Goal: Task Accomplishment & Management: Manage account settings

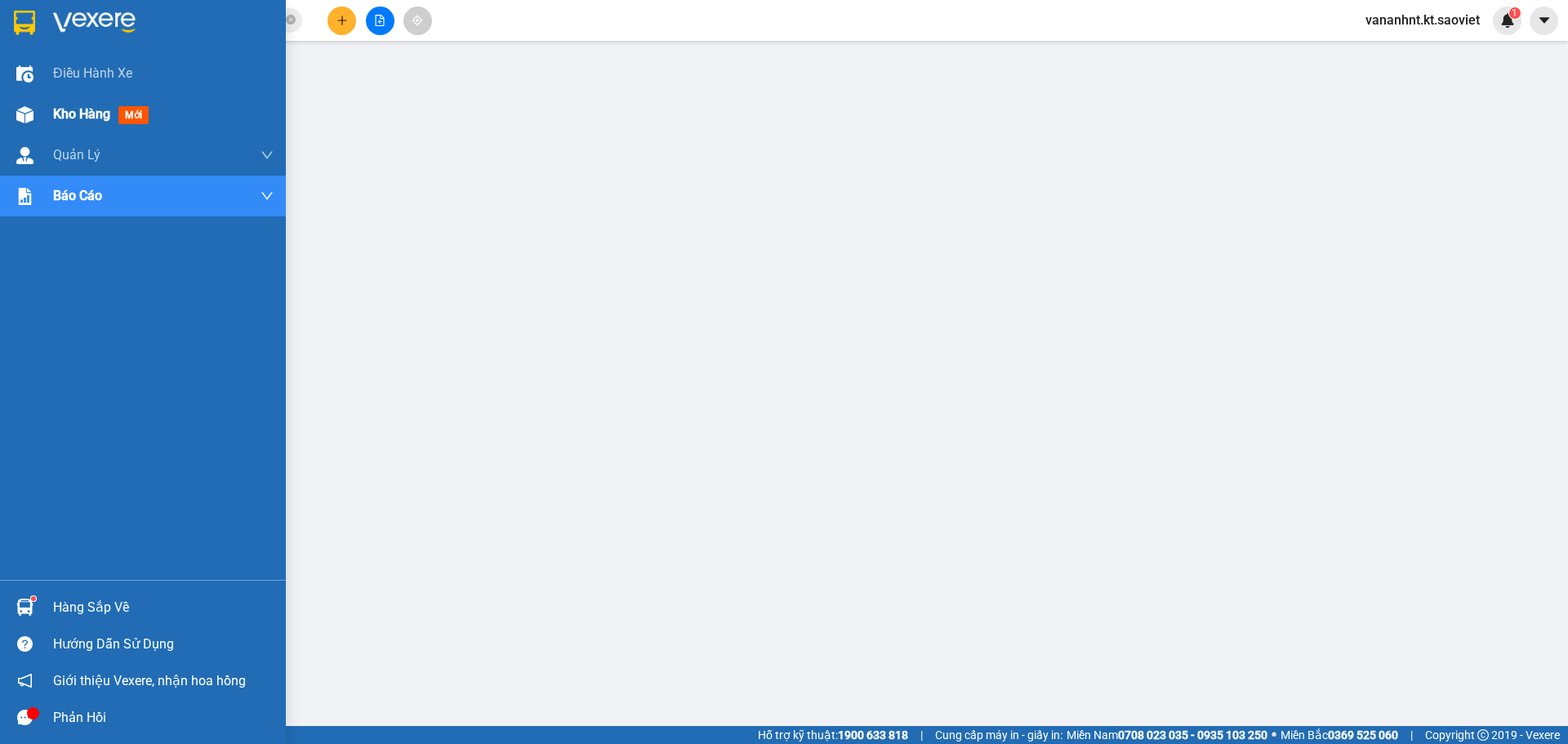
click at [92, 116] on span "Kho hàng" at bounding box center [82, 113] width 57 height 15
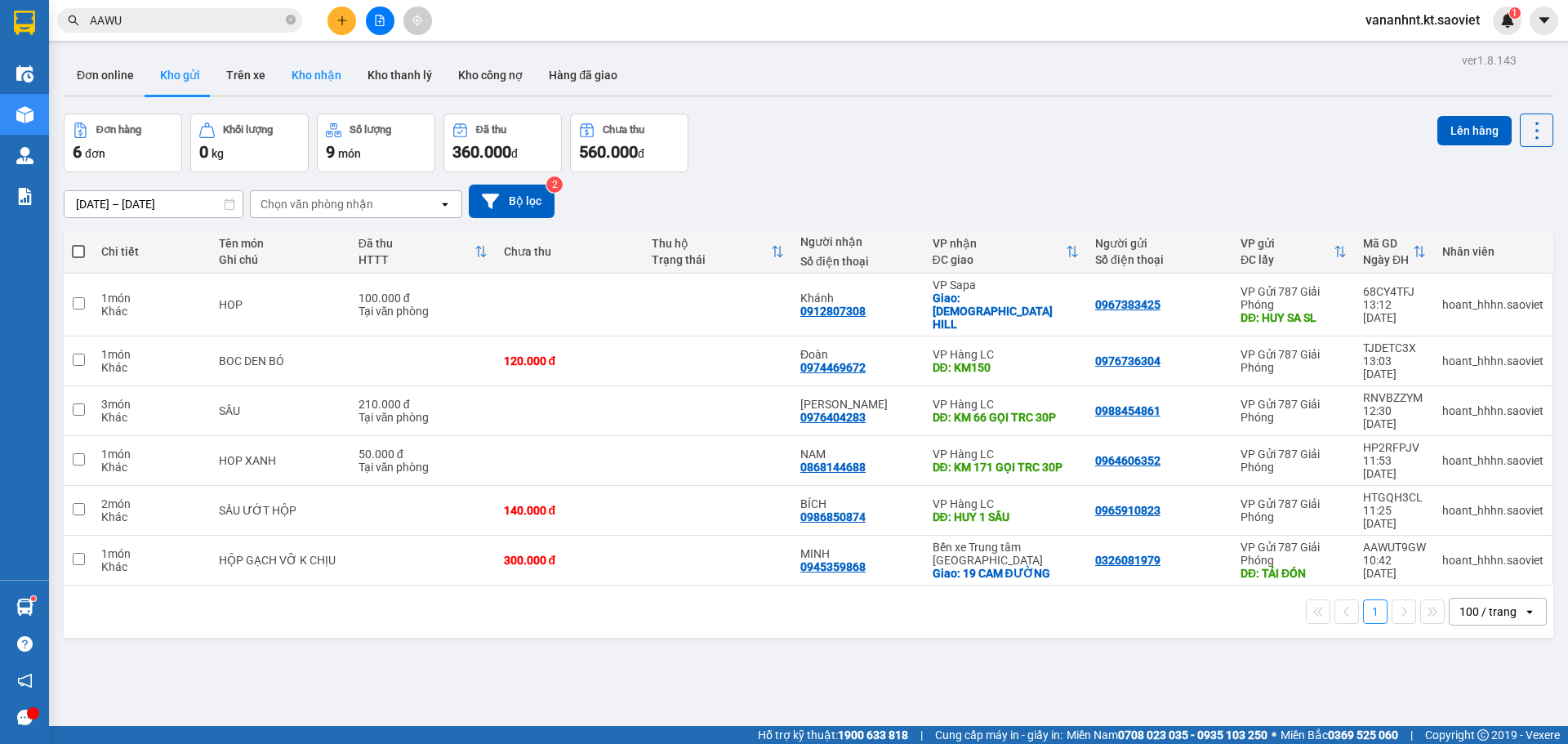
click at [298, 75] on button "Kho nhận" at bounding box center [316, 75] width 76 height 40
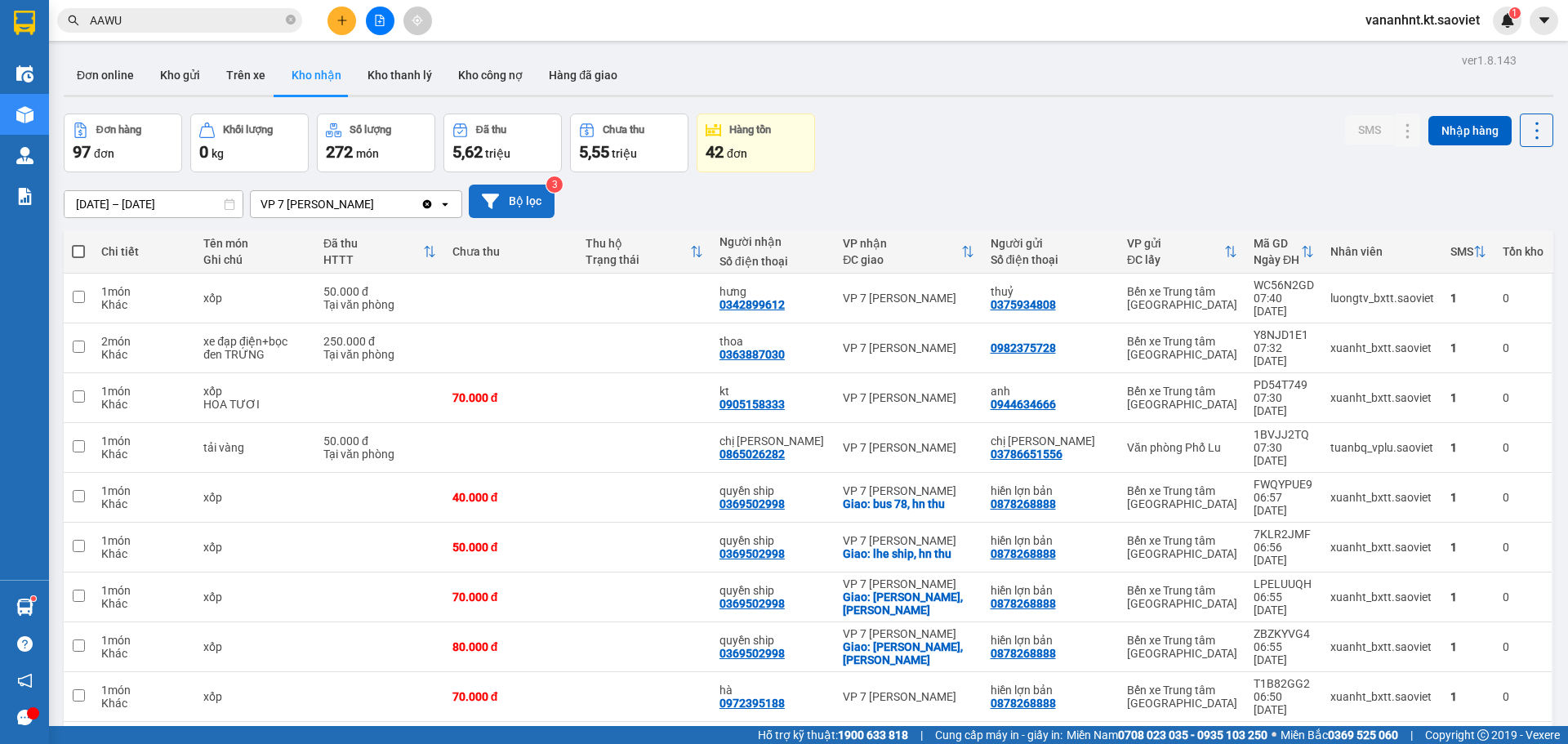
click at [517, 190] on button "Bộ lọc" at bounding box center [512, 202] width 86 height 34
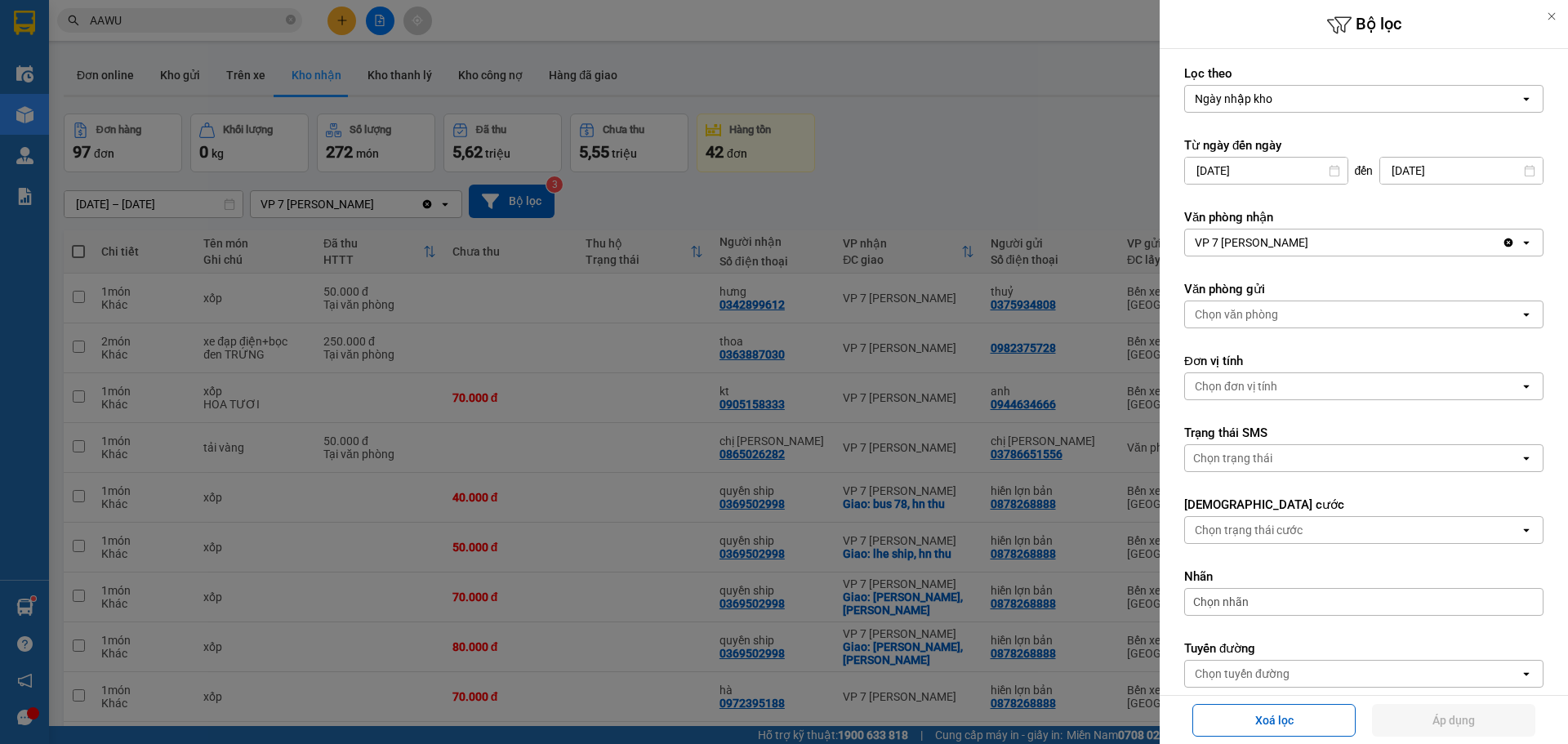
click at [176, 77] on div at bounding box center [784, 372] width 1568 height 744
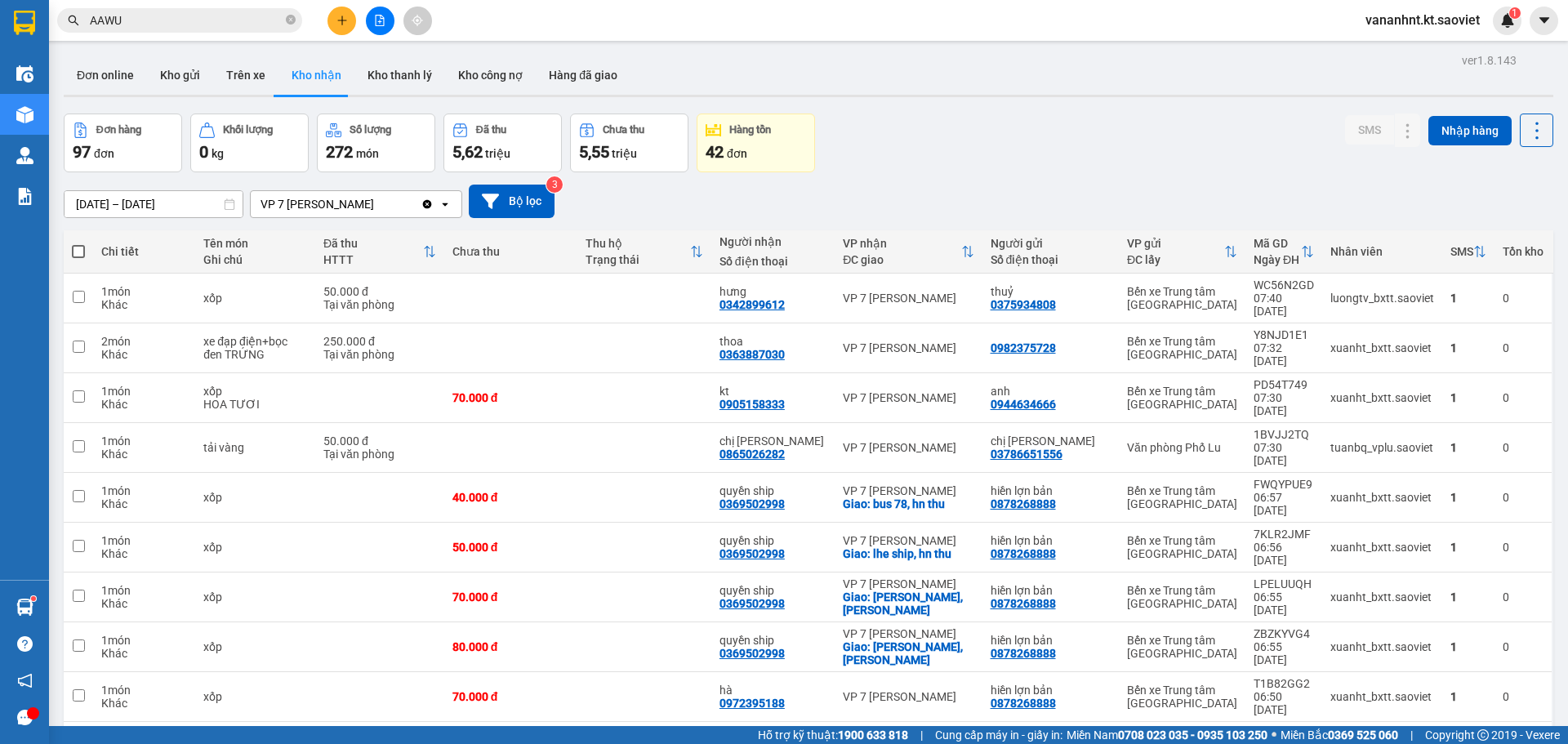
click at [176, 77] on button "Kho gửi" at bounding box center [180, 75] width 66 height 40
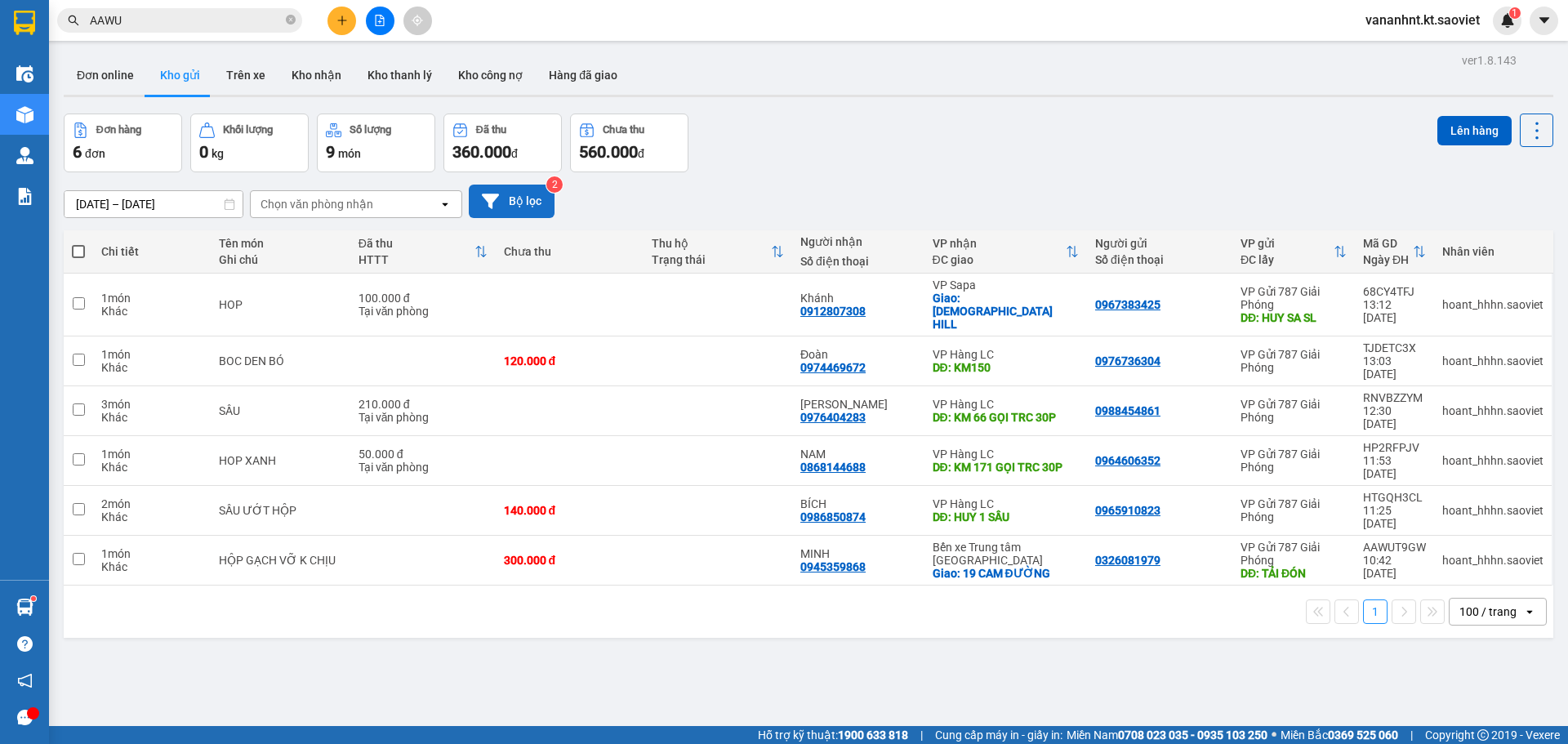
click at [535, 204] on button "Bộ lọc" at bounding box center [512, 202] width 86 height 34
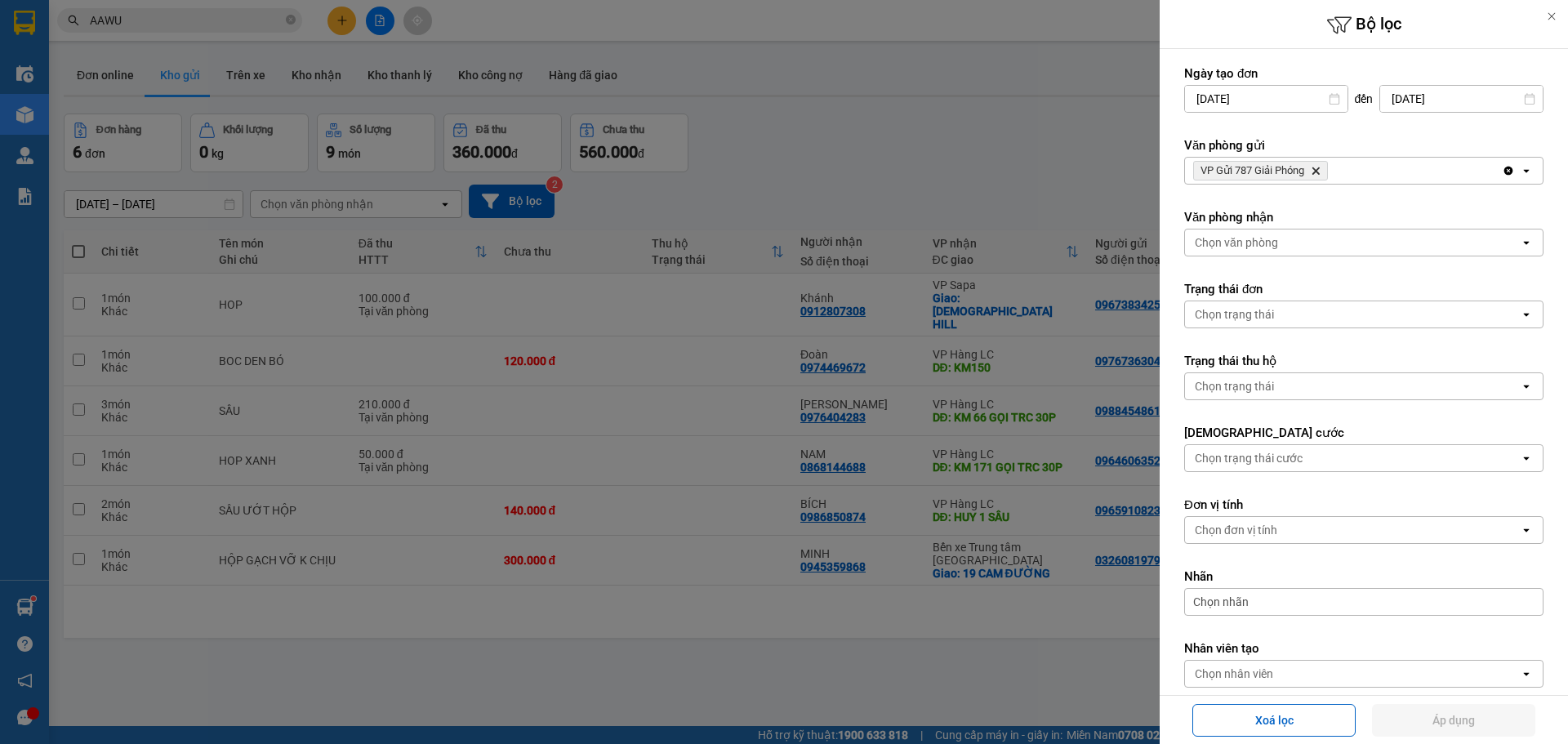
click at [1320, 173] on icon "VP Gửi 787 Giải Phóng, close by backspace" at bounding box center [1316, 171] width 8 height 8
click at [1320, 173] on div "Chọn văn phòng" at bounding box center [1352, 170] width 335 height 26
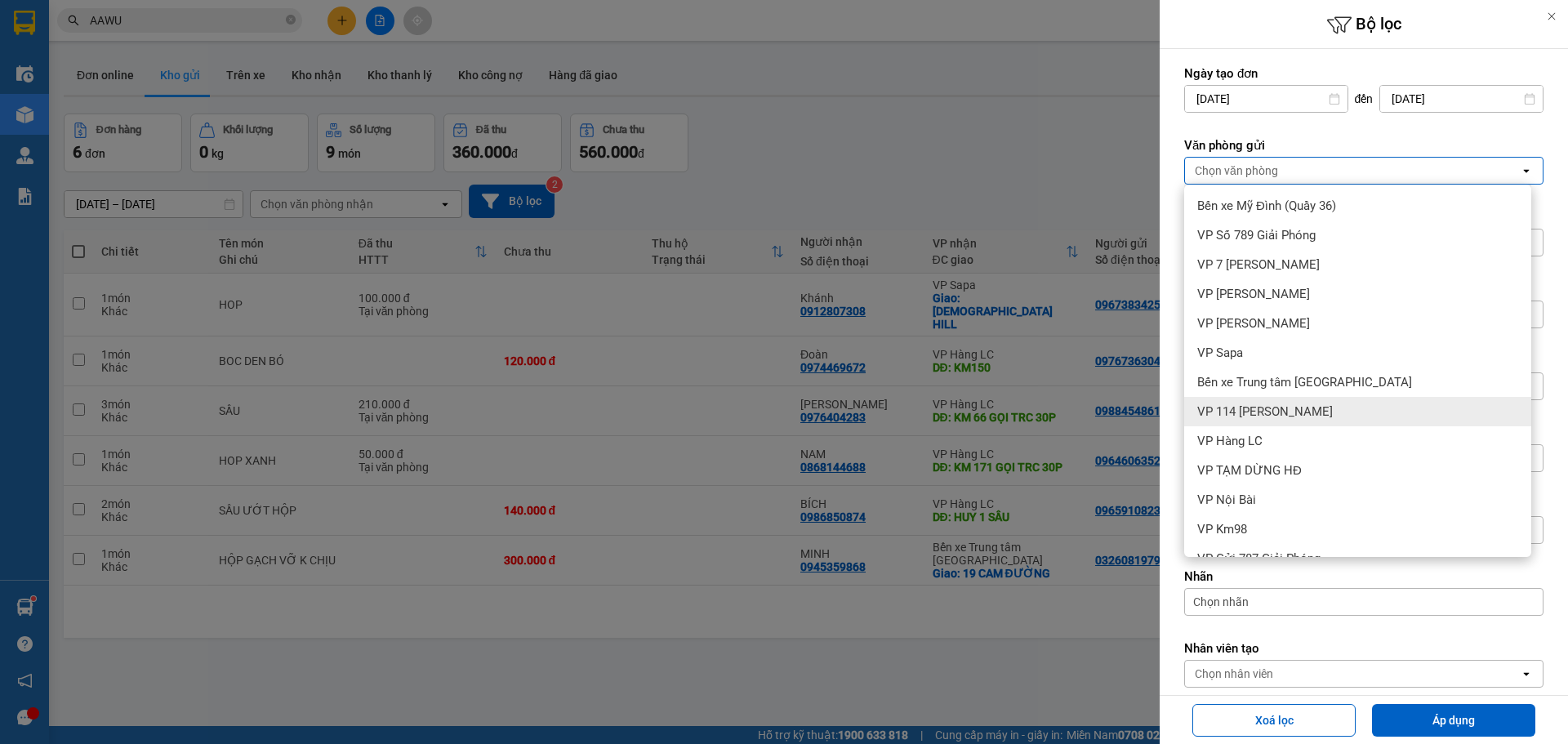
drag, startPoint x: 1316, startPoint y: 413, endPoint x: 1353, endPoint y: 626, distance: 216.2
click at [1316, 414] on span "VP 114 [PERSON_NAME]" at bounding box center [1264, 411] width 135 height 16
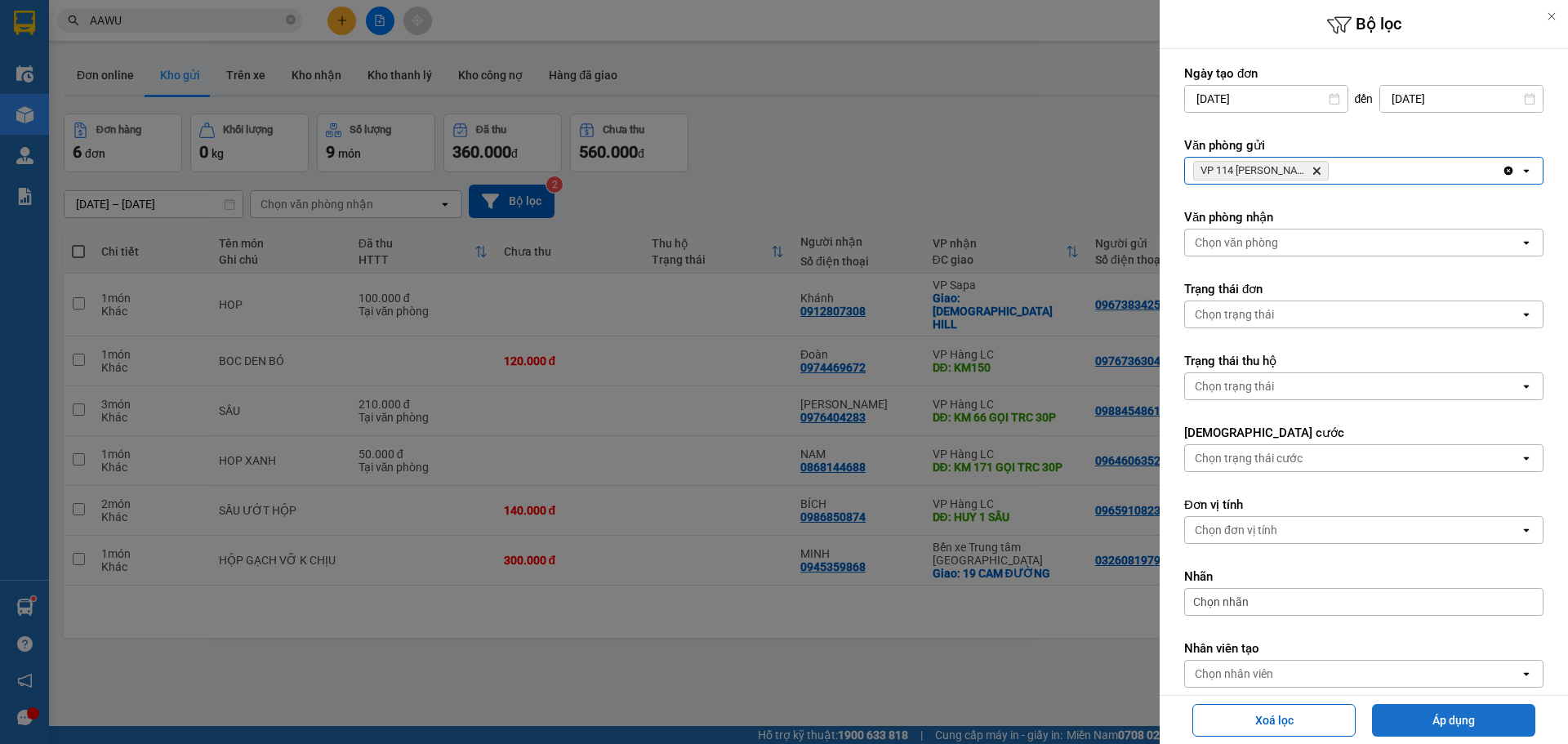
click at [1444, 723] on button "Áp dụng" at bounding box center [1454, 720] width 163 height 33
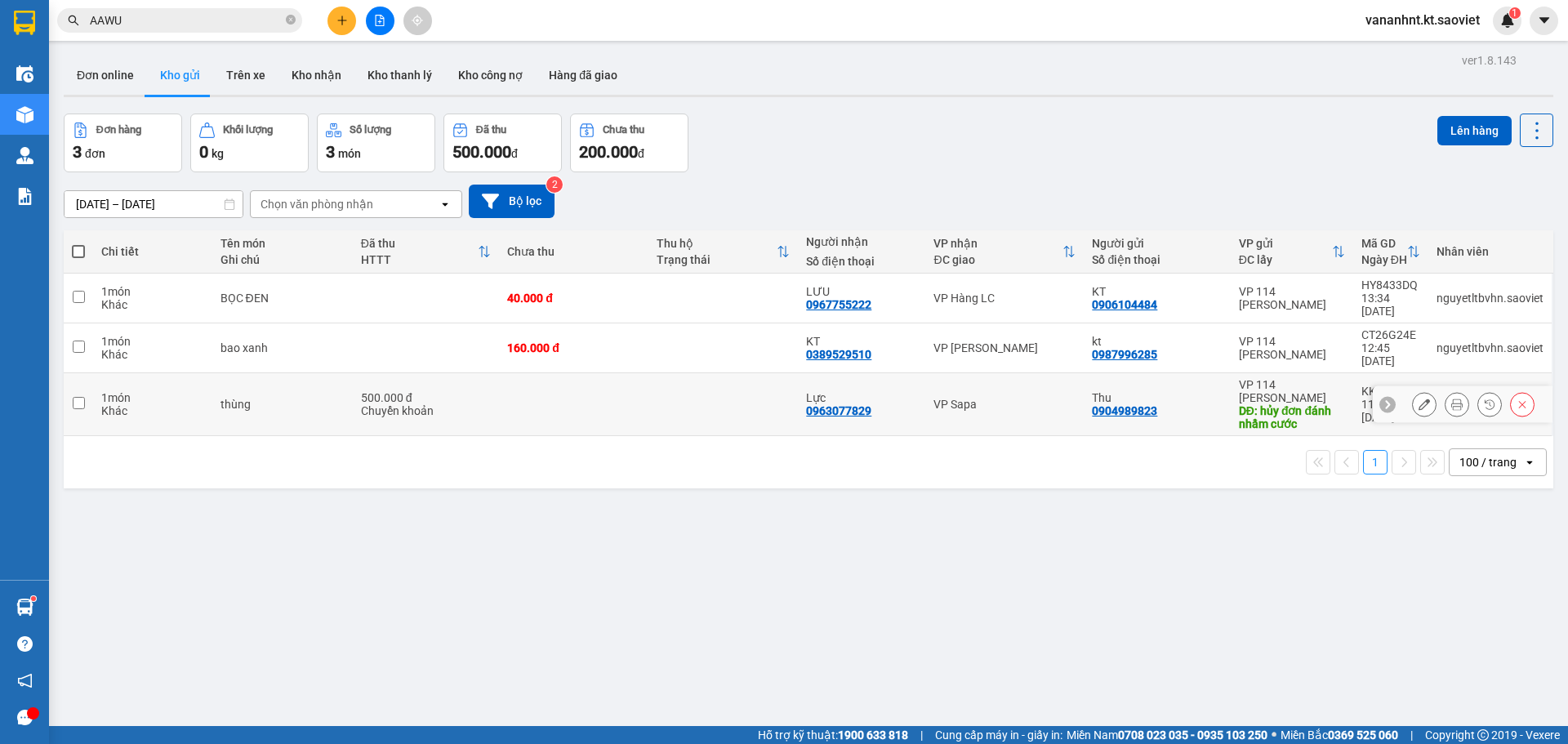
click at [1511, 390] on button at bounding box center [1522, 404] width 23 height 29
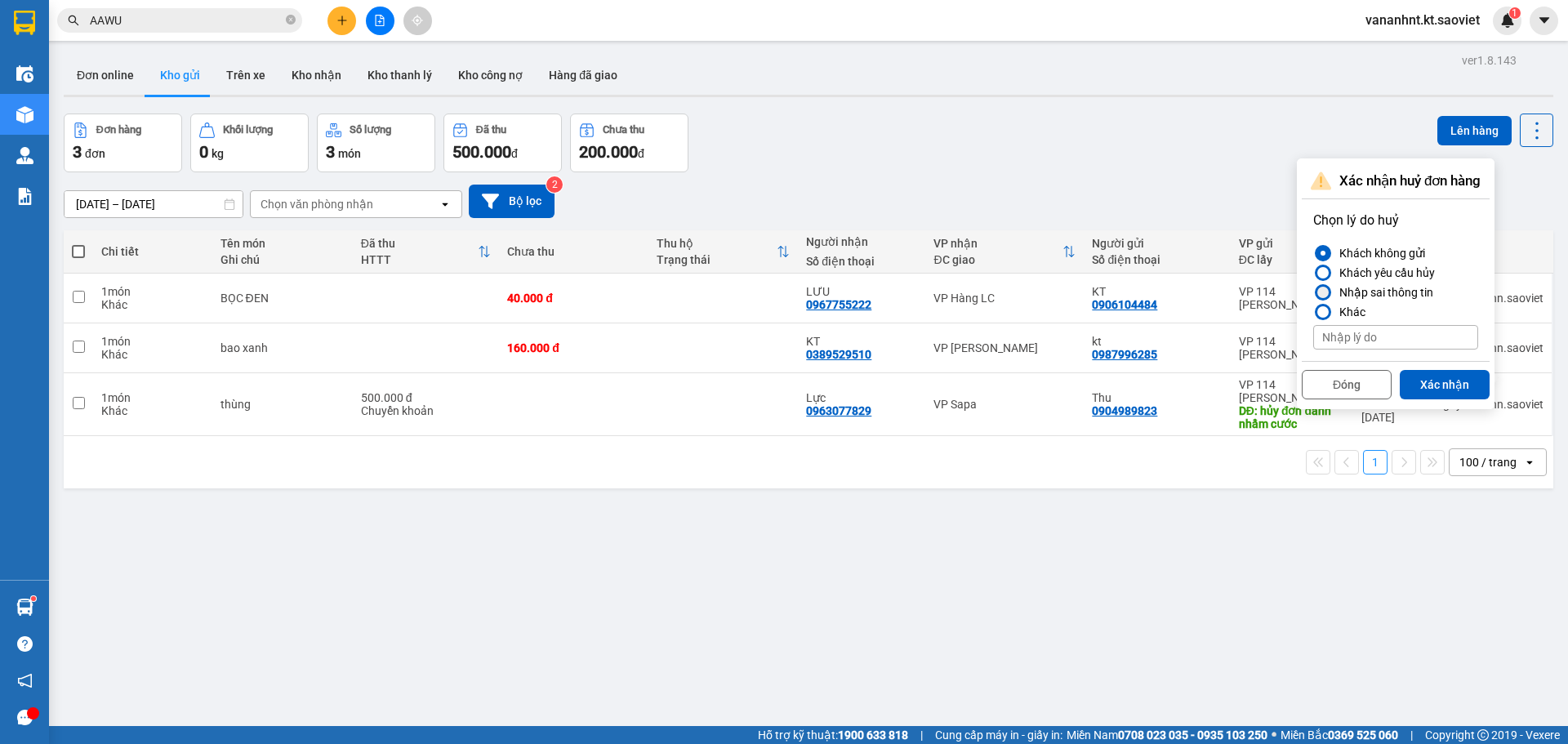
click at [1403, 286] on div "Nhập sai thông tin" at bounding box center [1382, 292] width 100 height 19
click at [1313, 293] on input "Nhập sai thông tin" at bounding box center [1313, 293] width 0 height 0
click at [1439, 384] on button "Xác nhận" at bounding box center [1444, 384] width 90 height 29
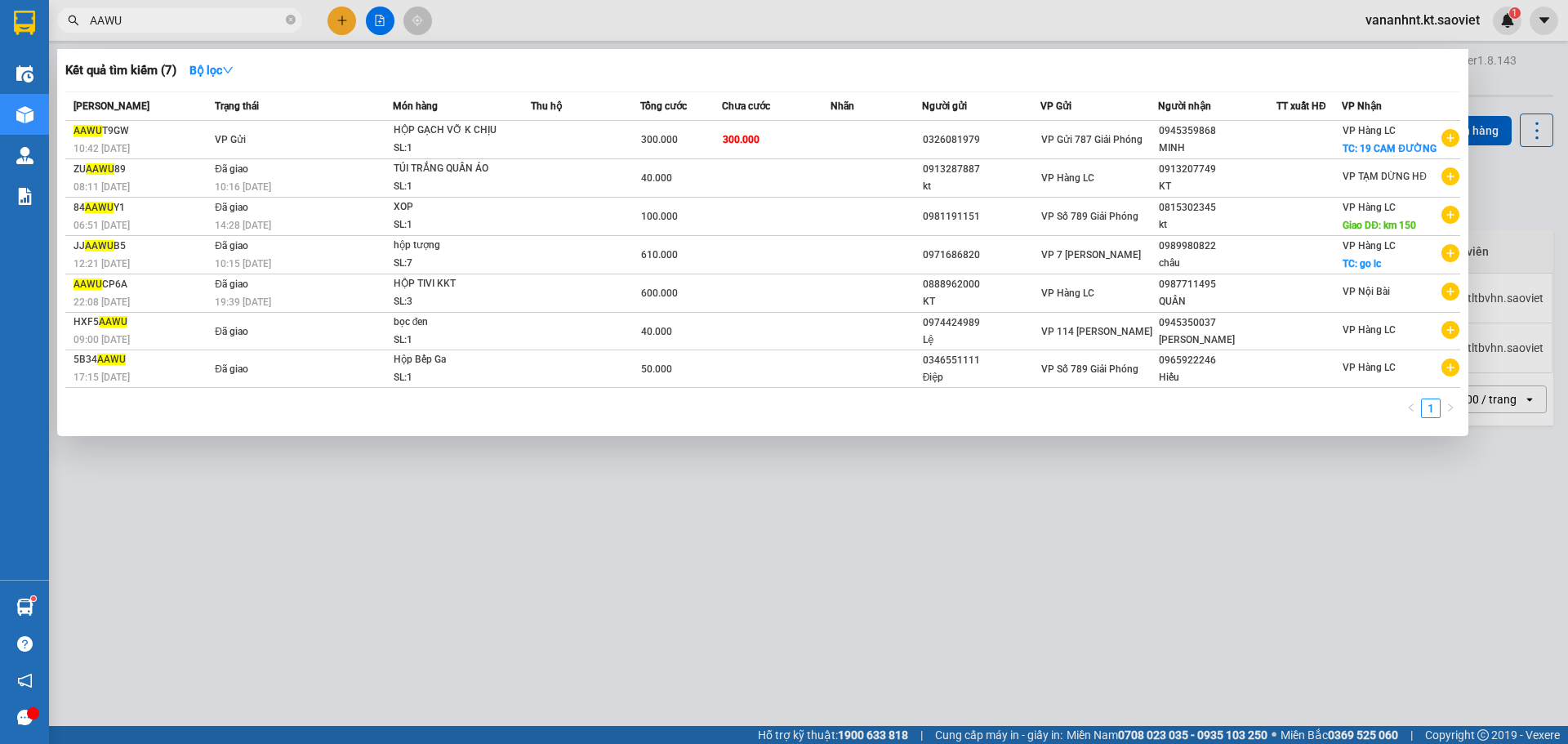
click at [94, 18] on input "AAWU" at bounding box center [186, 20] width 193 height 18
click at [94, 19] on input "AAWU" at bounding box center [186, 20] width 193 height 18
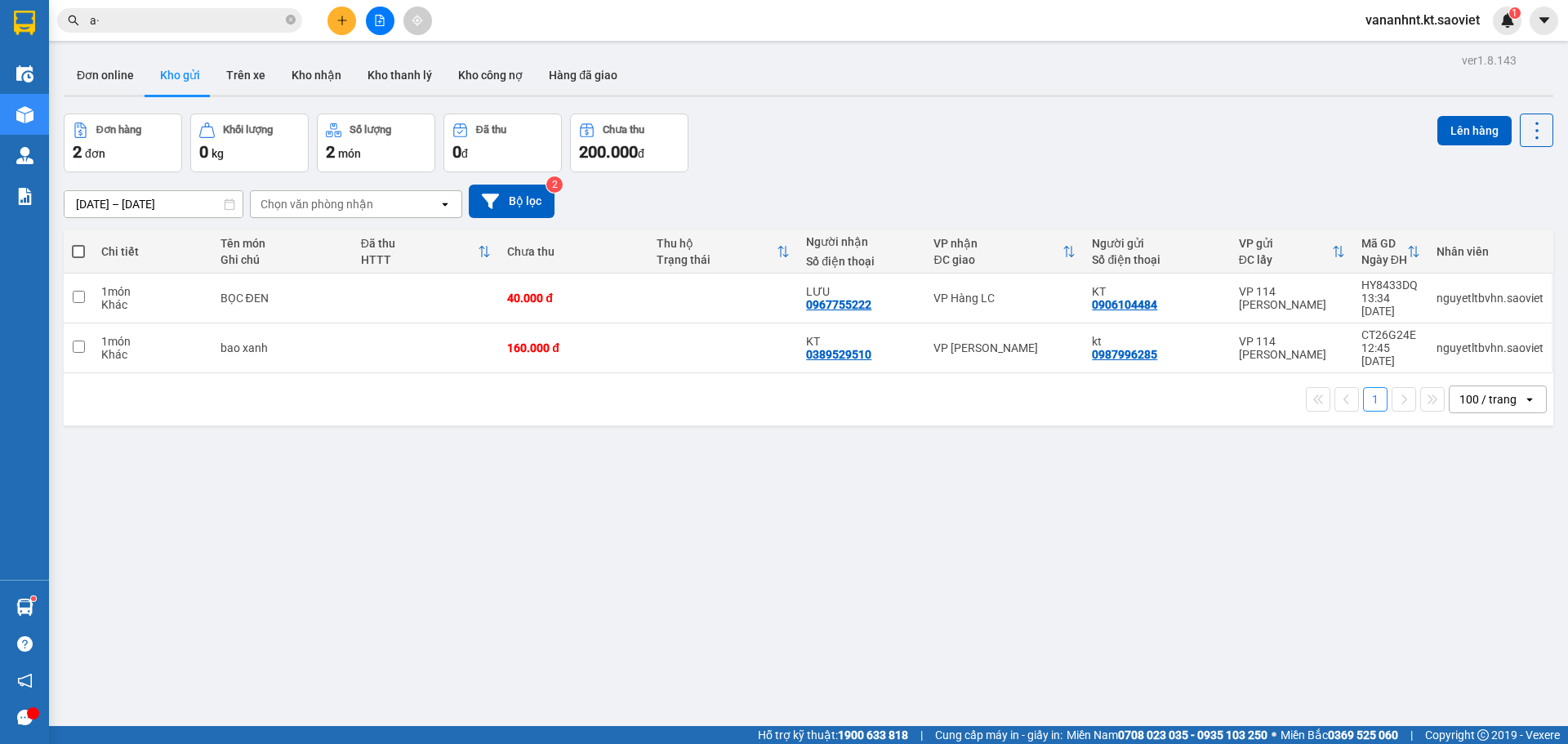
type input "a"
type input "ả"
type input "ẳ"
type input "a"
type input "ả"
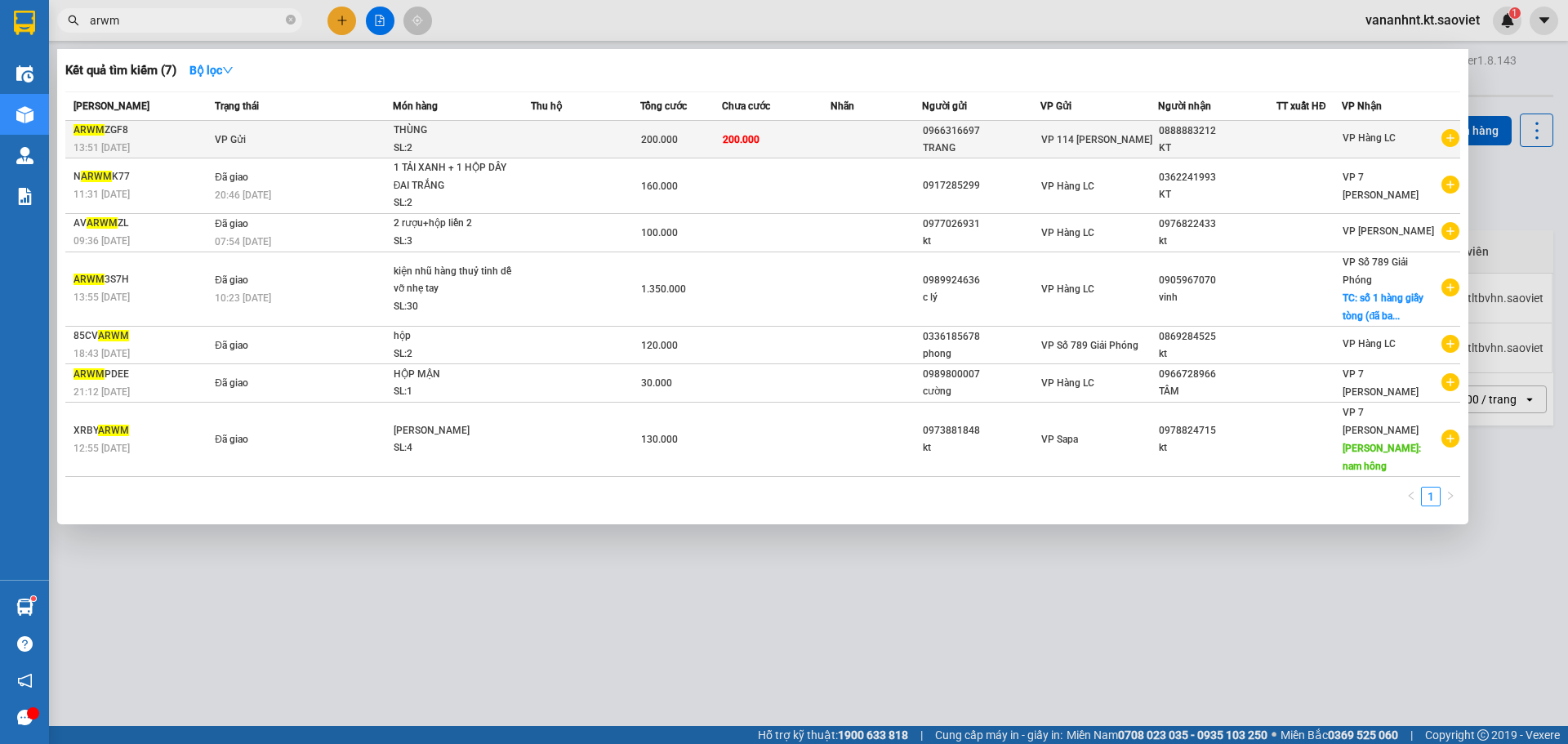
type input "arwm"
click at [765, 132] on td "200.000" at bounding box center [777, 140] width 109 height 38
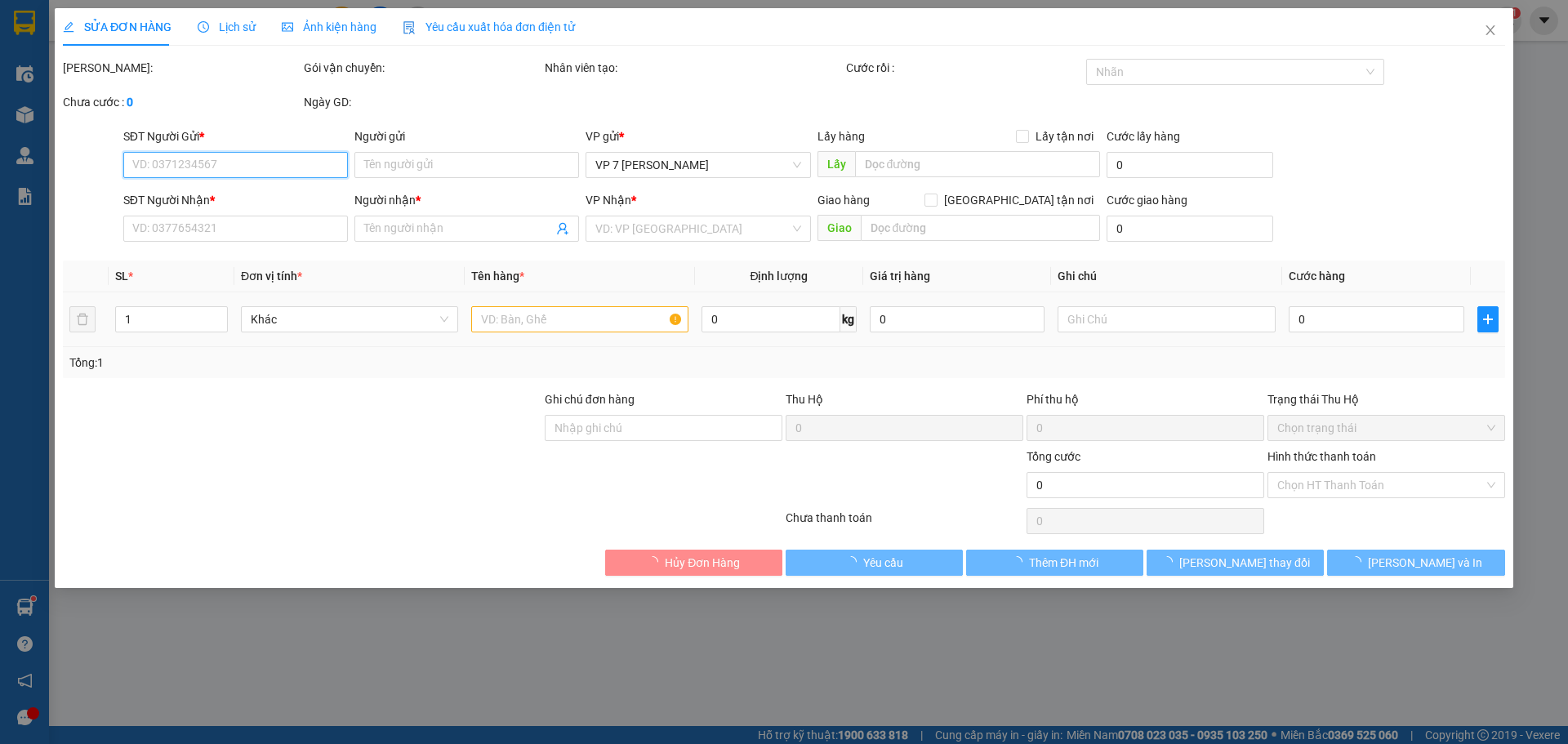
type input "0966316697"
type input "TRANG"
type input "0888883212"
type input "KT"
type input "200.000"
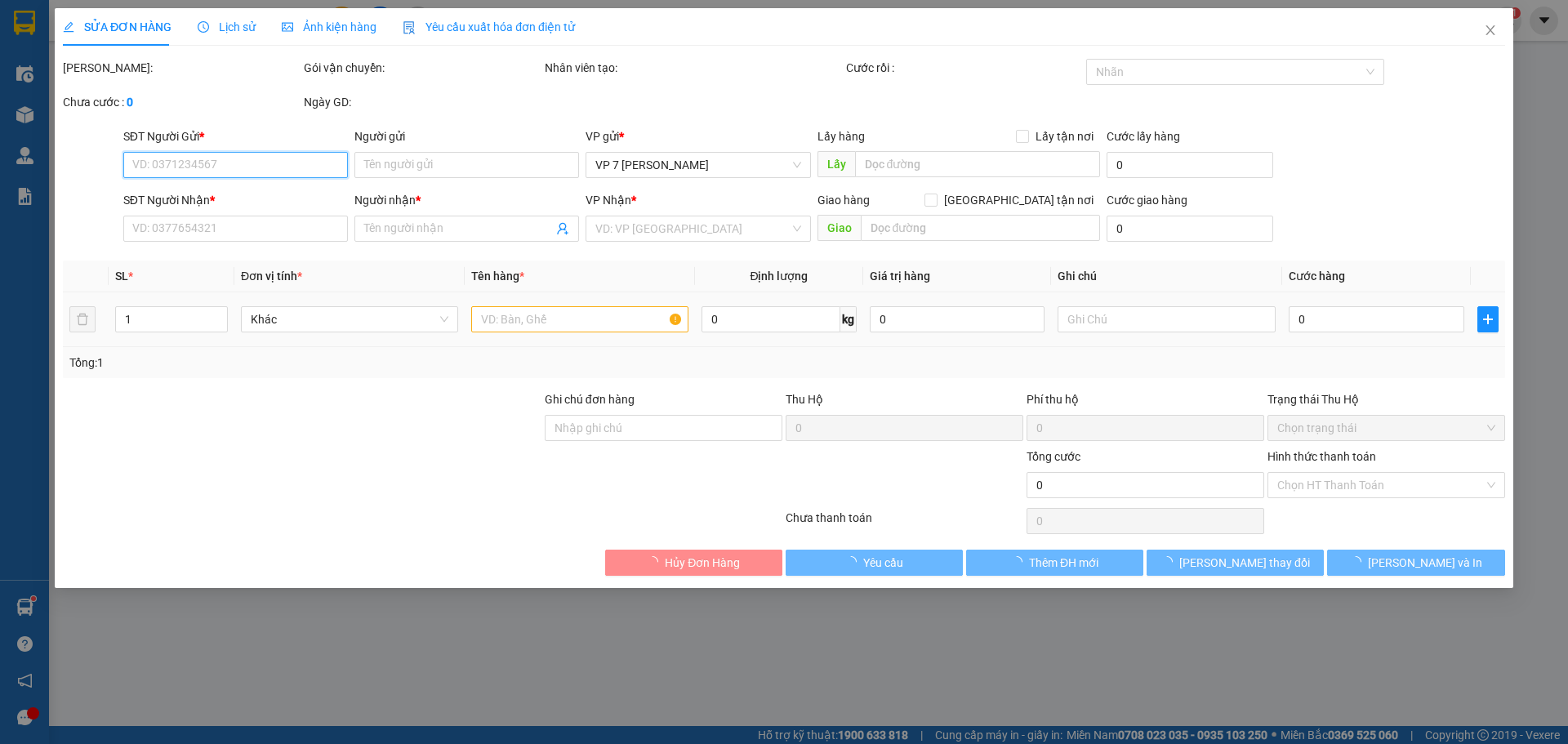
type input "200.000"
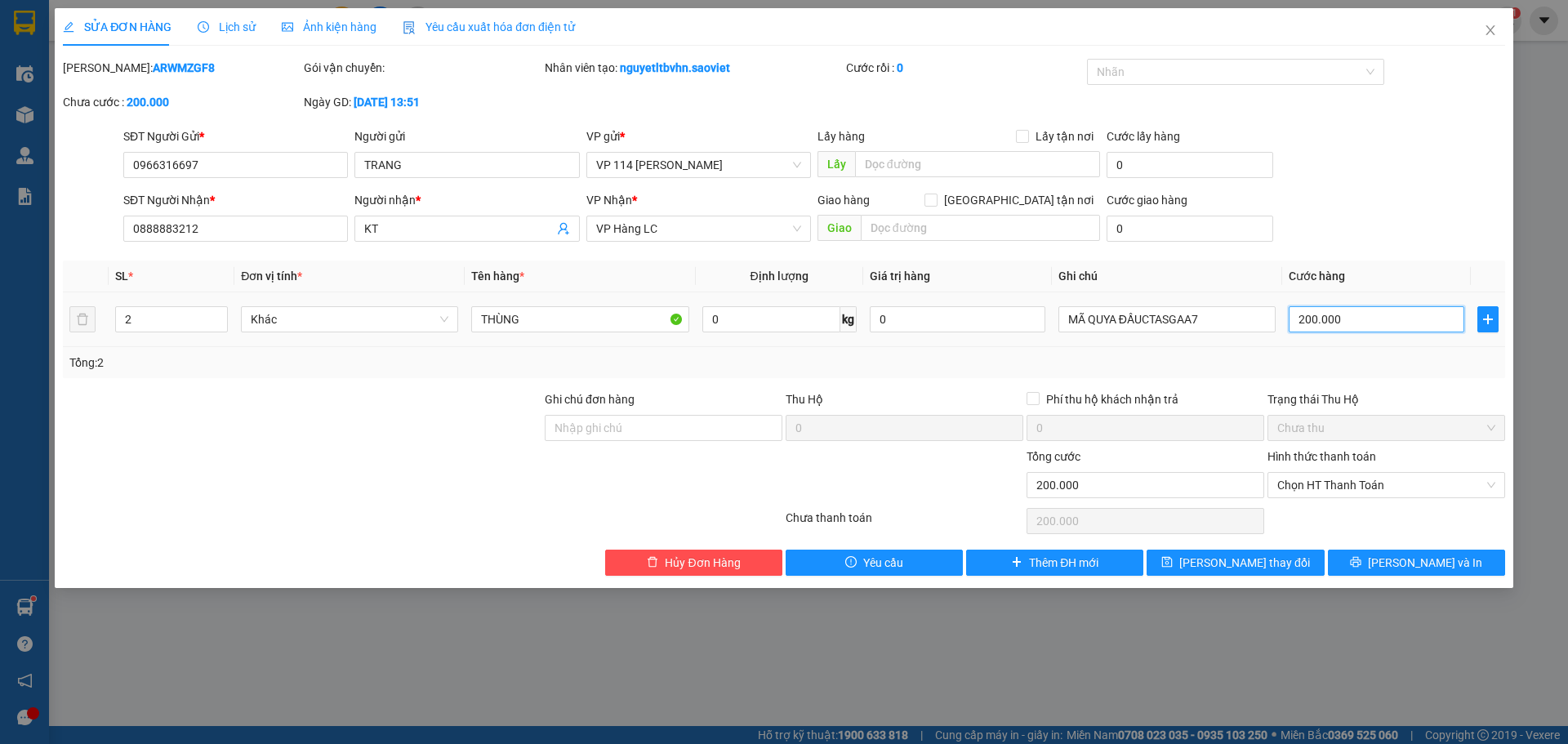
click at [1317, 315] on input "200.000" at bounding box center [1376, 319] width 176 height 26
type input "1"
type input "16"
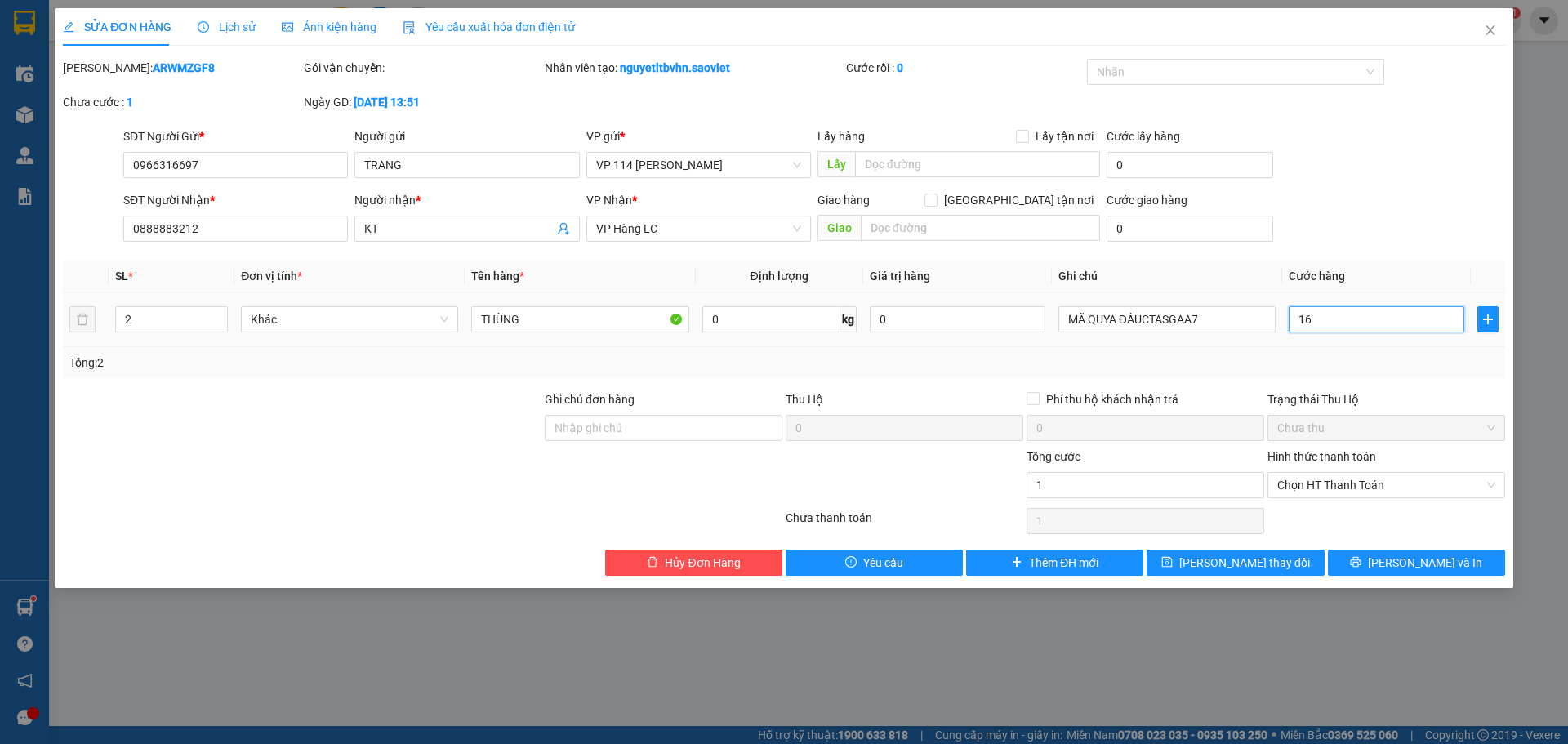
type input "16"
type input "160"
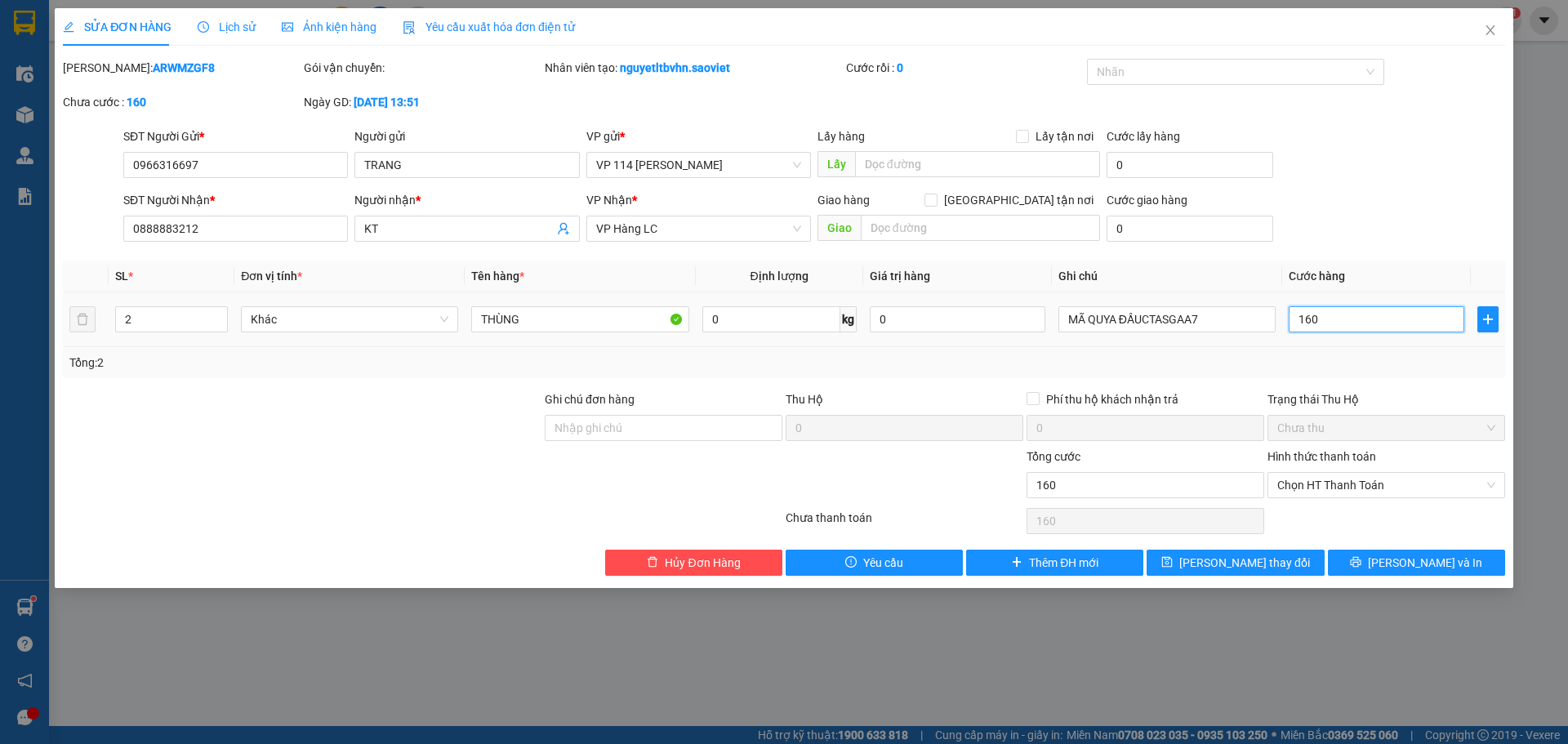
type input "1.600"
type input "16.000"
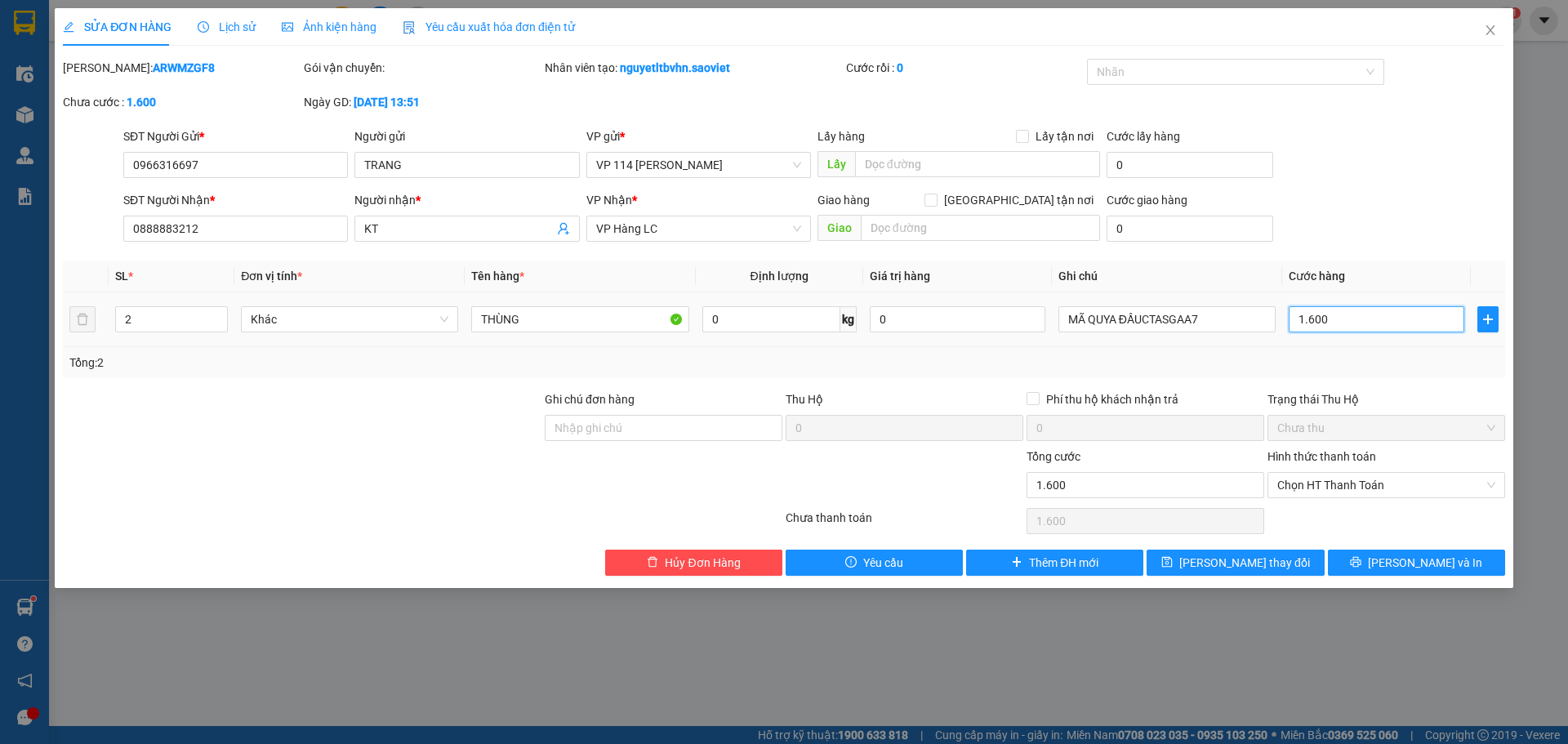
type input "16.000"
type input "160.000"
click at [1227, 566] on span "[PERSON_NAME] thay đổi" at bounding box center [1244, 562] width 130 height 18
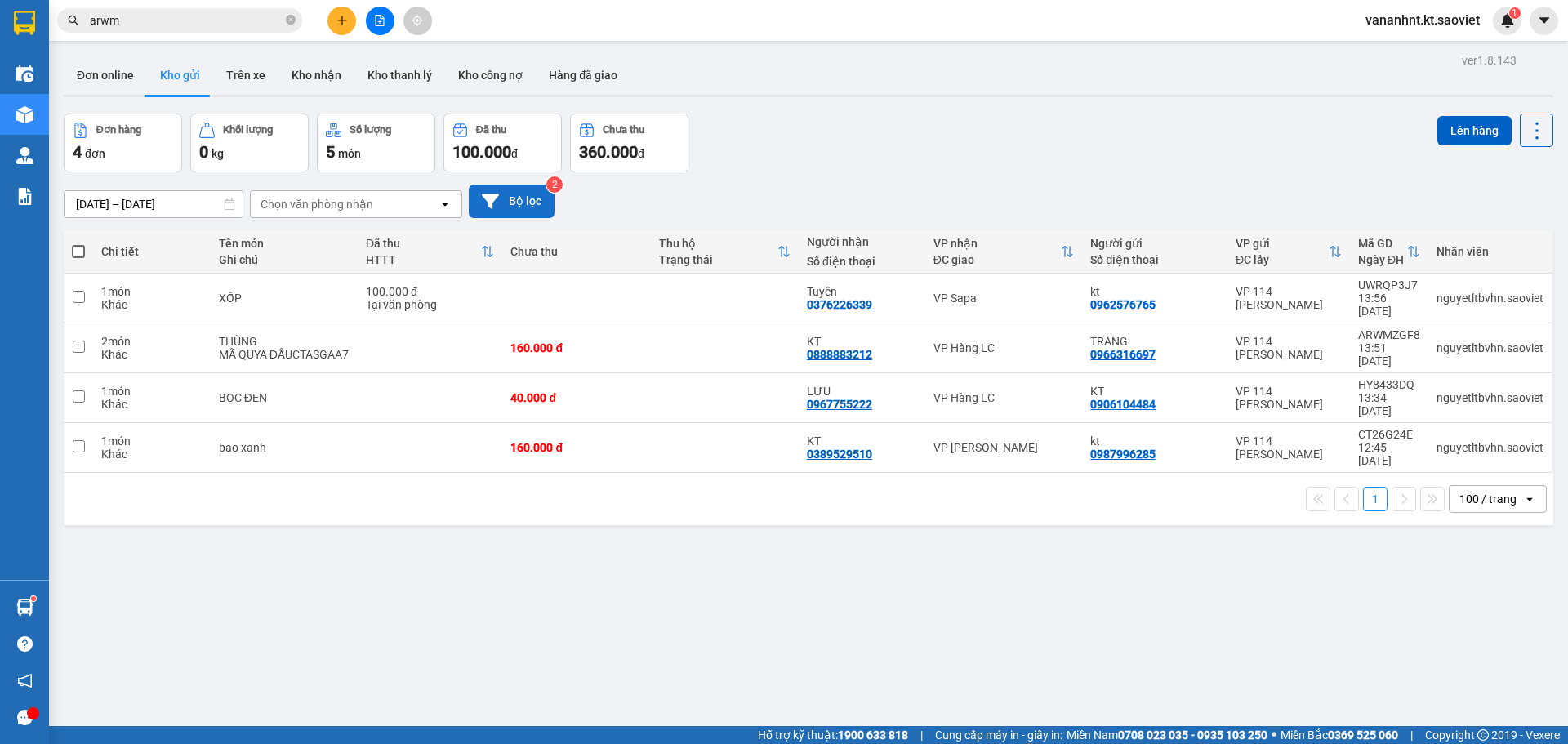
click at [512, 189] on button "Bộ lọc" at bounding box center [512, 202] width 86 height 34
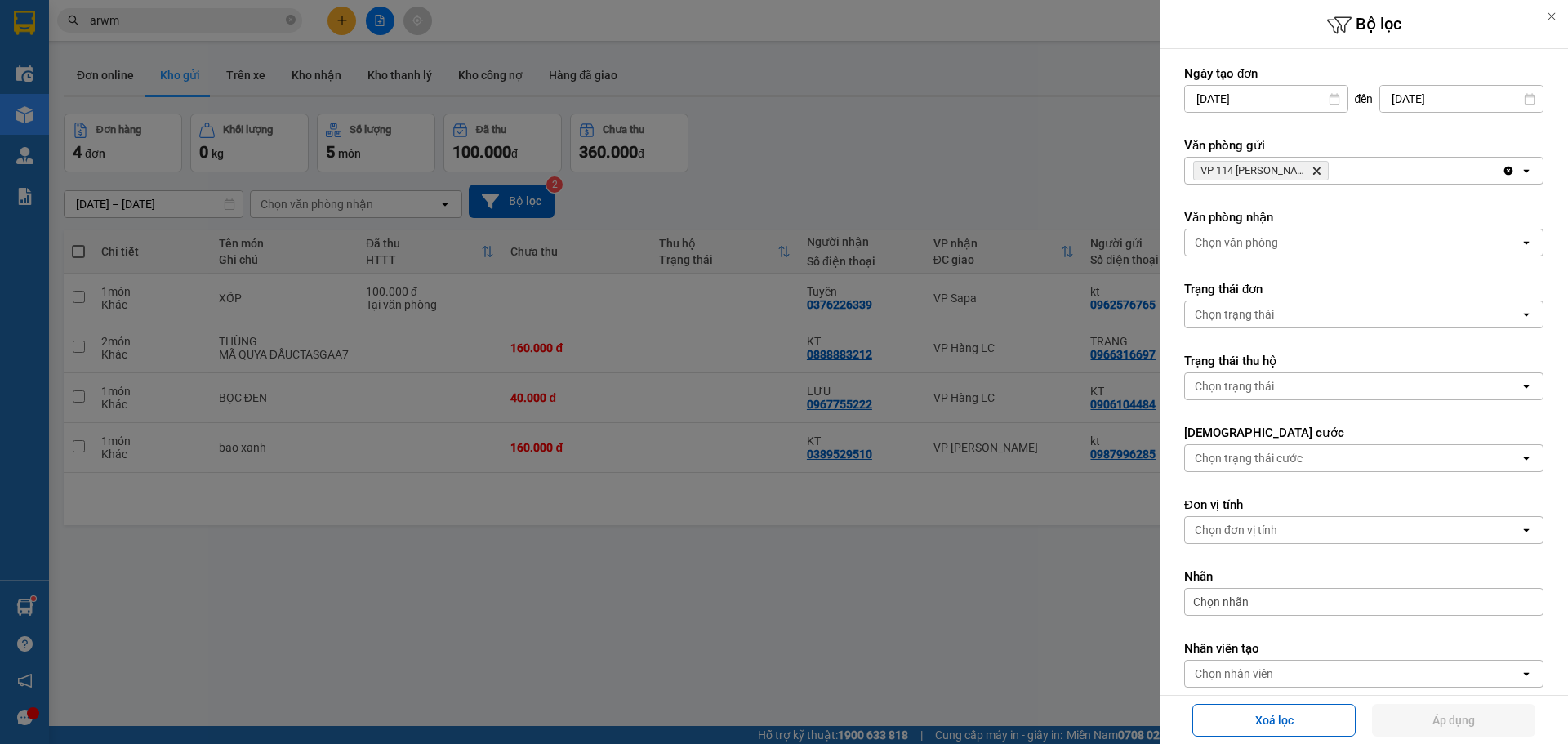
click at [1315, 170] on icon "Delete" at bounding box center [1317, 171] width 10 height 10
drag, startPoint x: 1315, startPoint y: 170, endPoint x: 1291, endPoint y: 161, distance: 25.6
click at [1297, 166] on div "Chọn văn phòng" at bounding box center [1352, 170] width 335 height 26
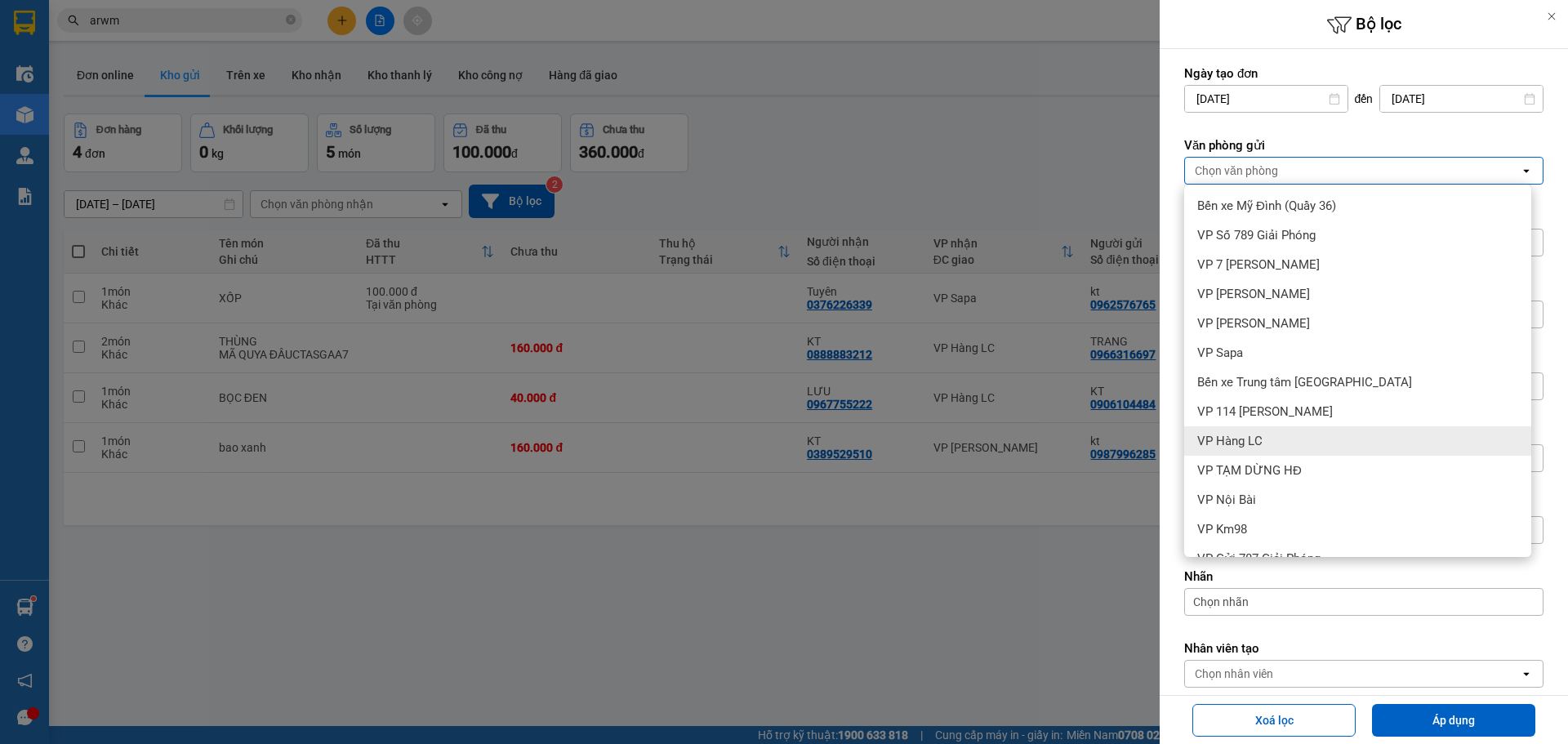
scroll to position [82, 0]
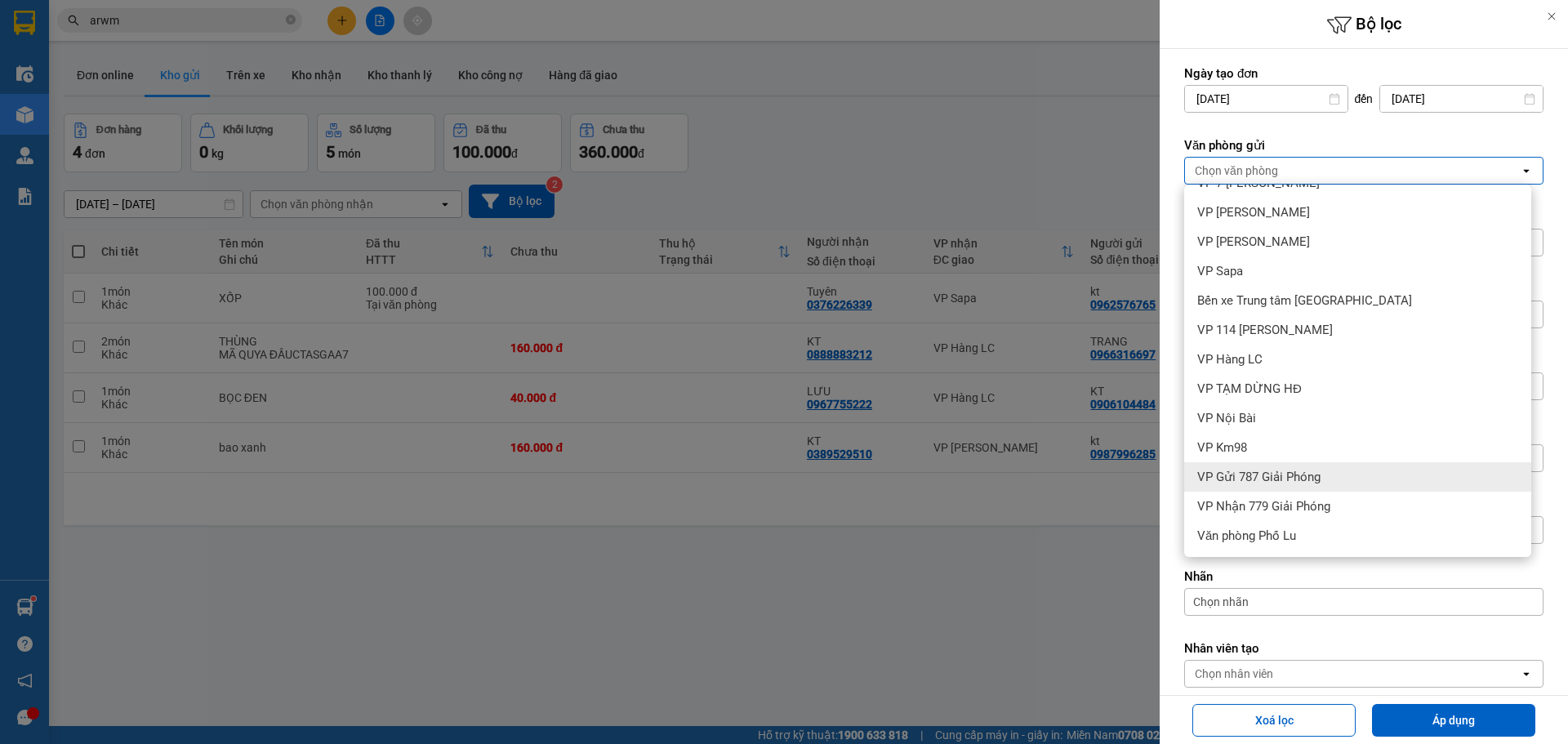
click at [1288, 482] on span "VP Gửi 787 Giải Phóng" at bounding box center [1259, 477] width 124 height 16
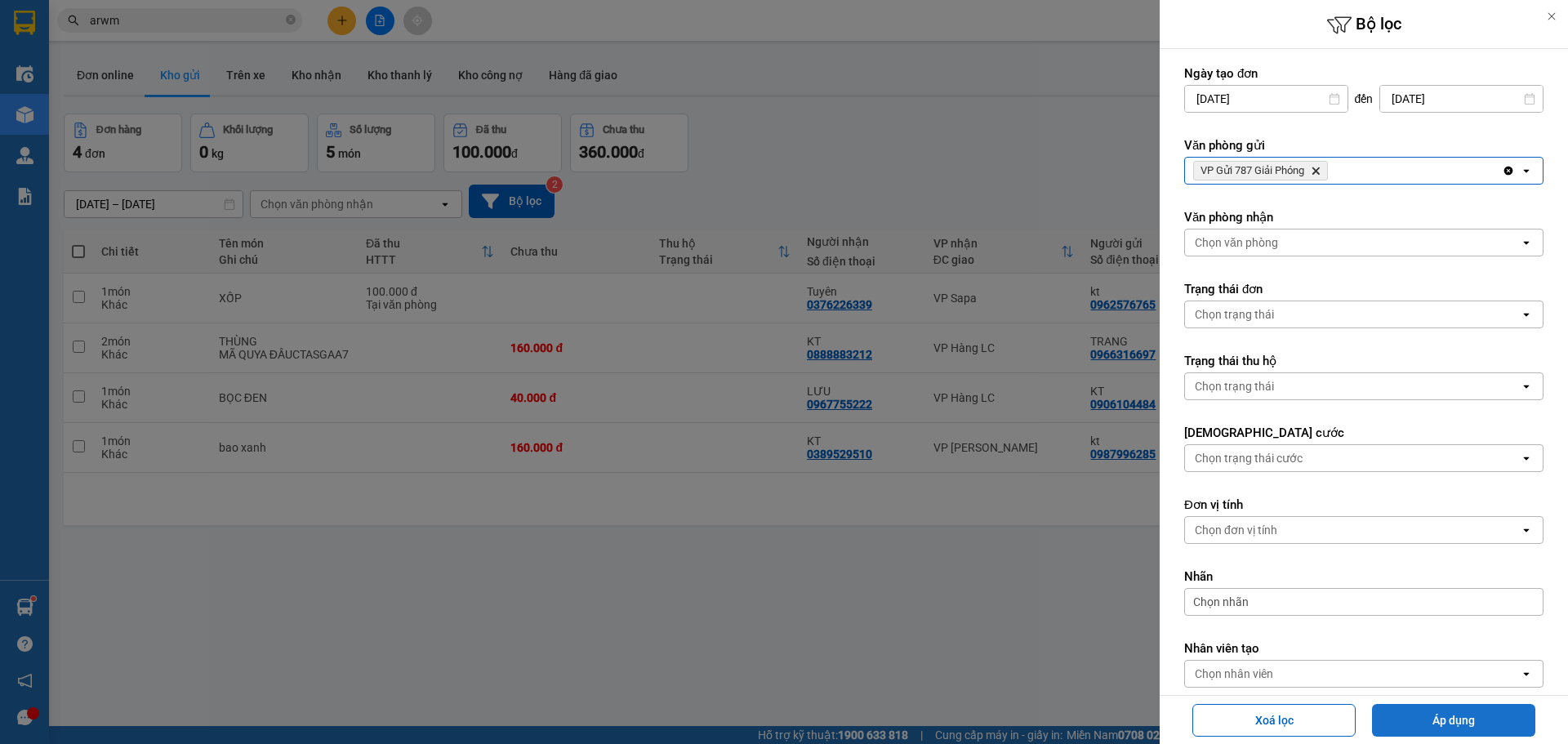
click at [1461, 720] on button "Áp dụng" at bounding box center [1454, 720] width 163 height 33
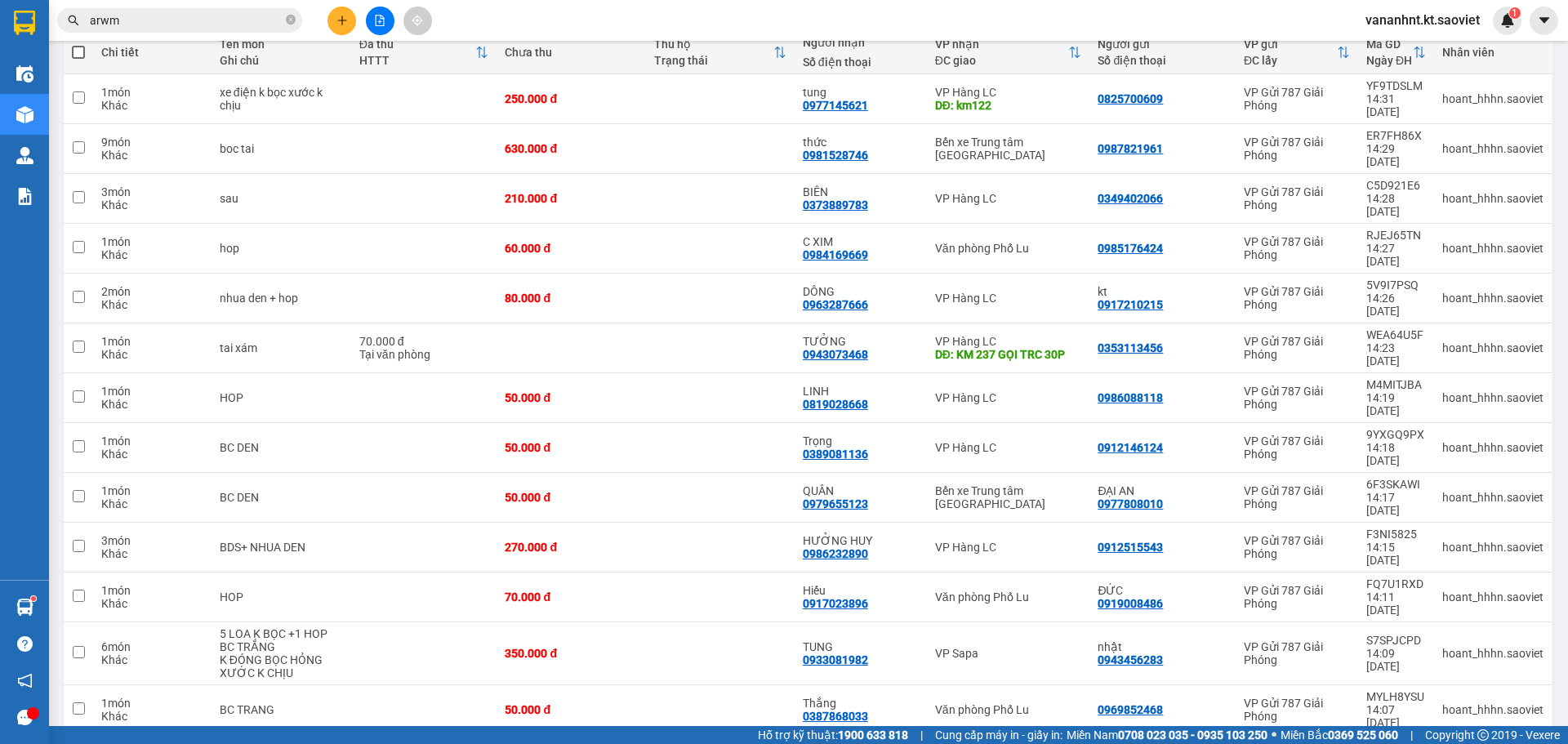
scroll to position [315, 0]
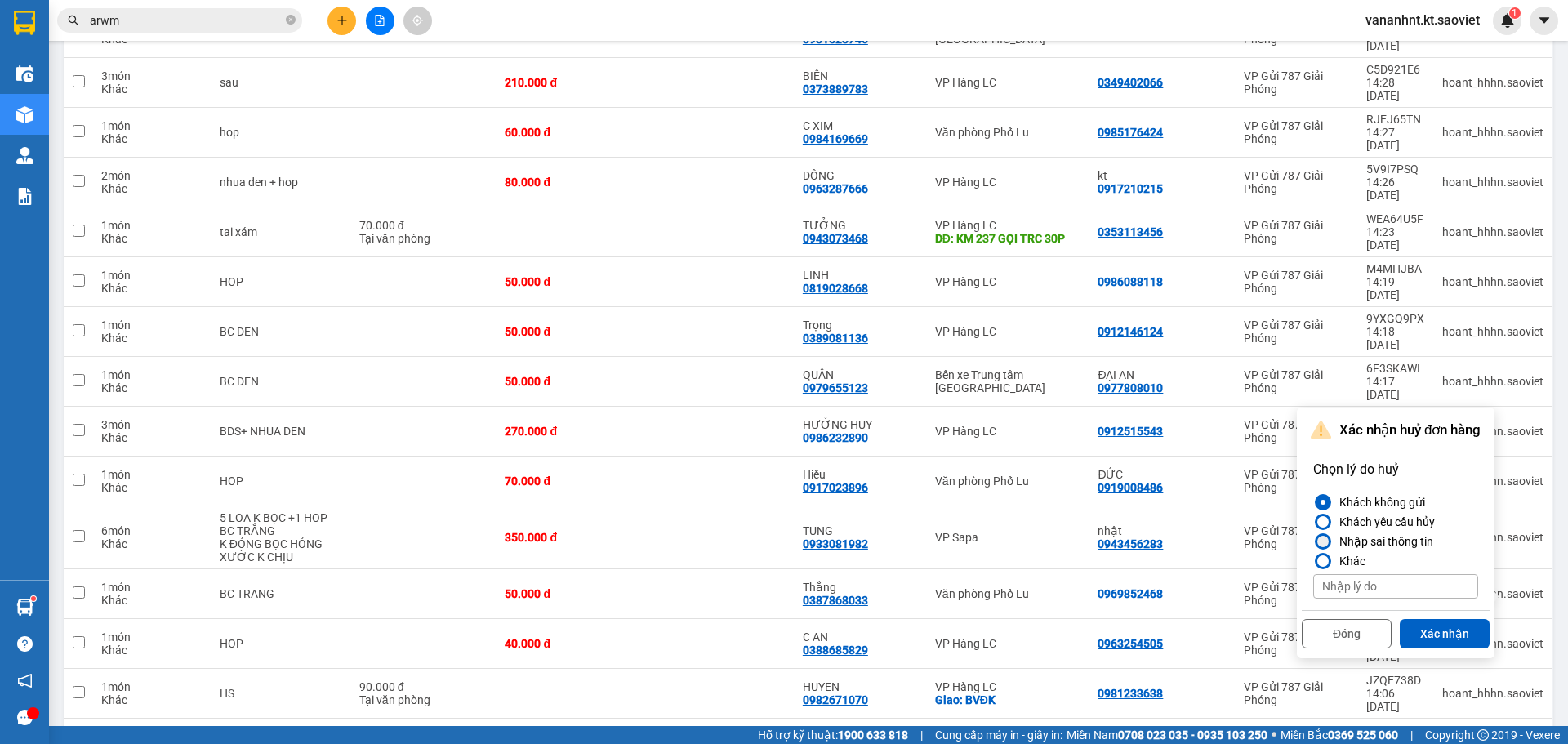
click at [1370, 537] on div "Nhập sai thông tin" at bounding box center [1382, 541] width 100 height 19
click at [1313, 541] on input "Nhập sai thông tin" at bounding box center [1313, 541] width 0 height 0
drag, startPoint x: 1421, startPoint y: 625, endPoint x: 1436, endPoint y: 615, distance: 18.0
click at [1422, 625] on button "Xác nhận" at bounding box center [1444, 633] width 90 height 29
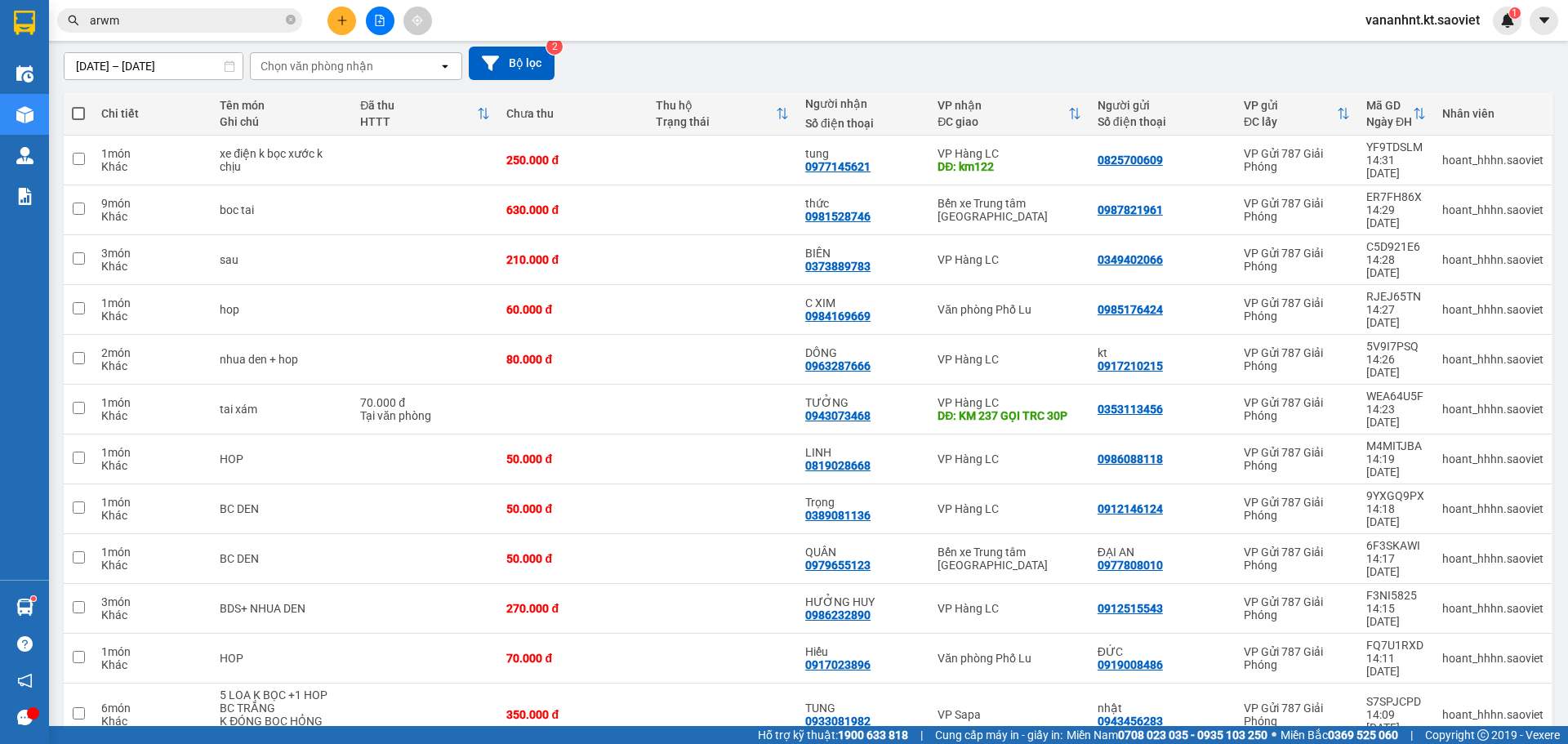
scroll to position [0, 0]
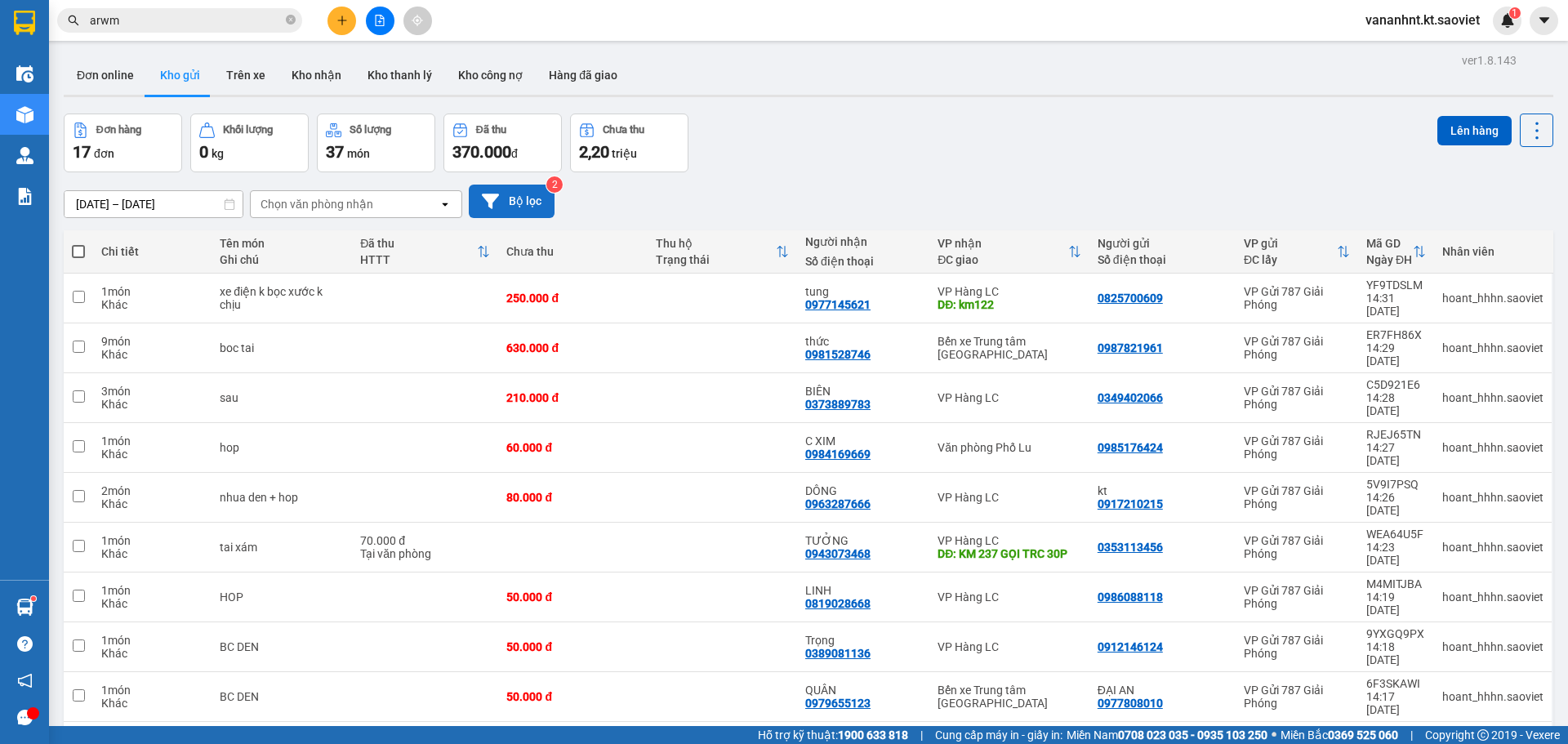
click at [521, 204] on button "Bộ lọc" at bounding box center [512, 202] width 86 height 34
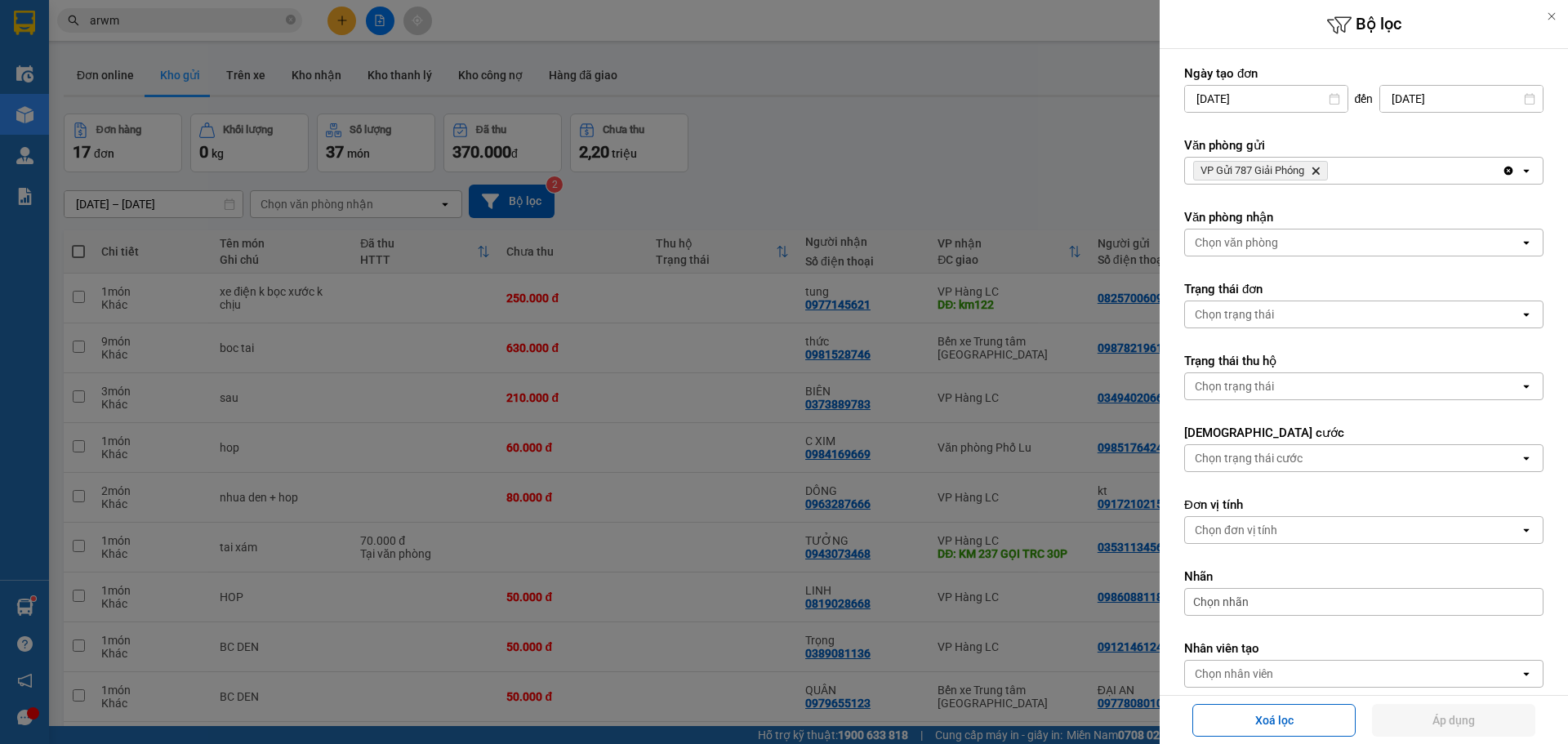
click at [1315, 172] on icon "VP Gửi 787 Giải Phóng, close by backspace" at bounding box center [1316, 171] width 8 height 8
click at [1315, 172] on div "Chọn văn phòng" at bounding box center [1352, 170] width 335 height 26
click at [1475, 714] on button "Áp dụng" at bounding box center [1454, 720] width 163 height 33
